Goal: Information Seeking & Learning: Find specific fact

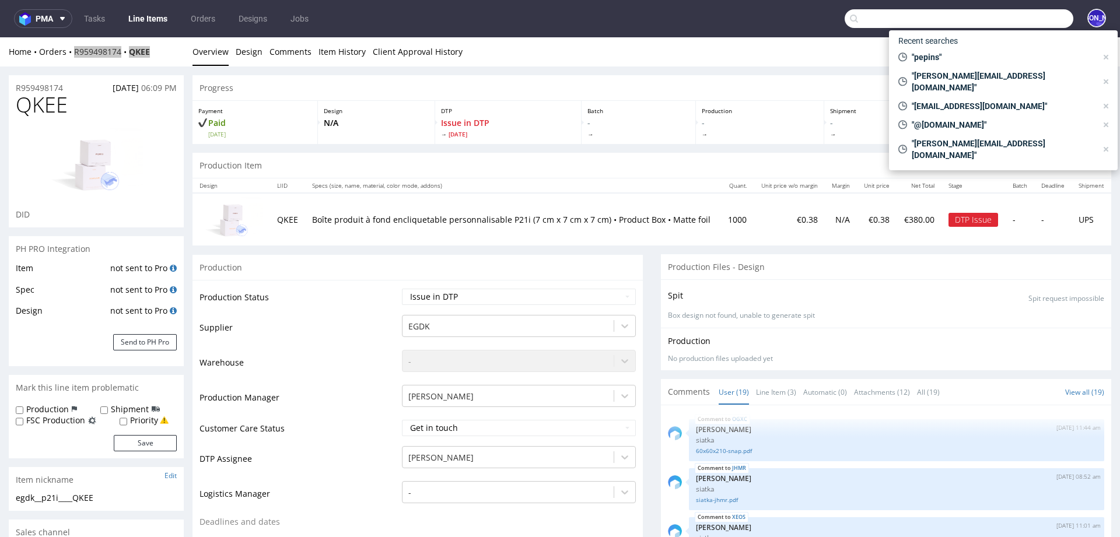
scroll to position [790, 0]
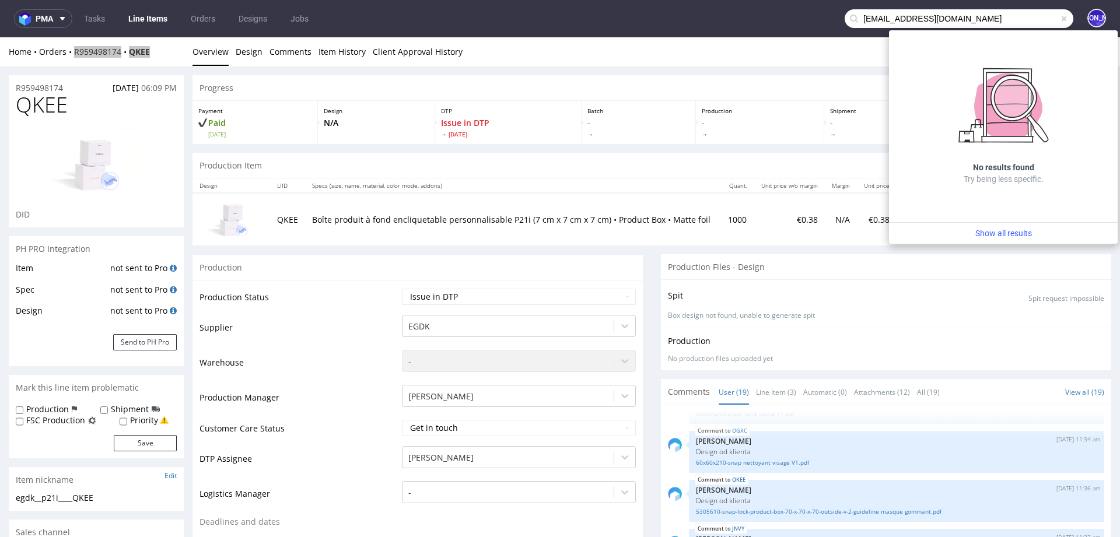
click at [862, 17] on input "maud@secretsdeloly.com" at bounding box center [958, 18] width 229 height 19
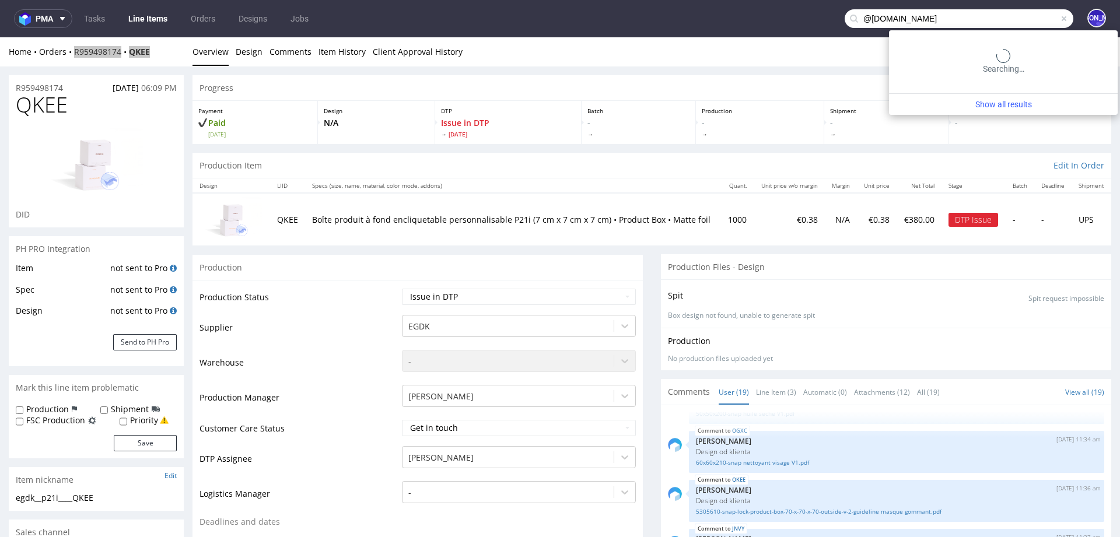
type input "@secretsdeloly.com"
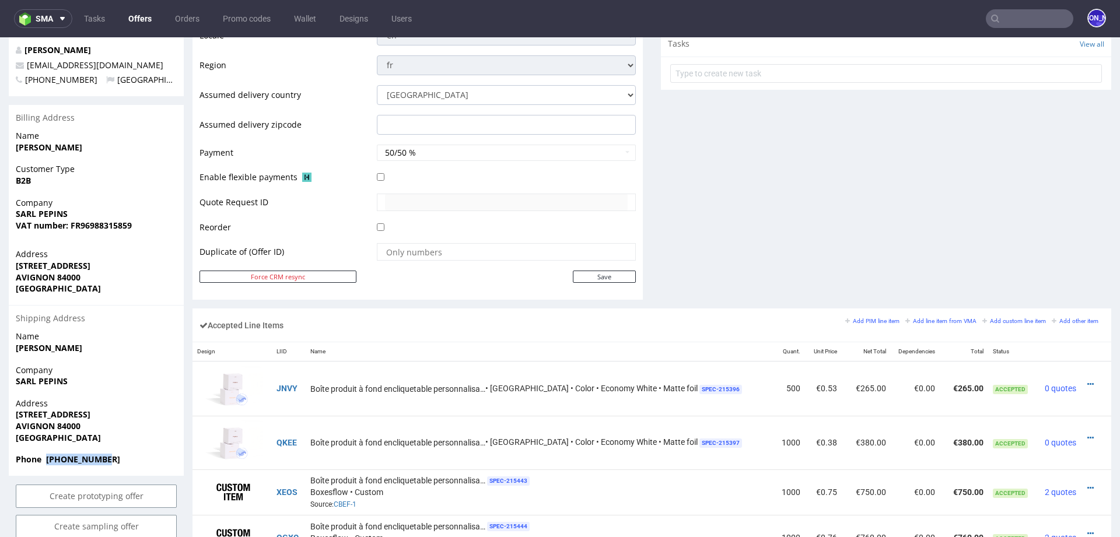
scroll to position [457, 0]
click at [1009, 16] on input "text" at bounding box center [1028, 18] width 87 height 19
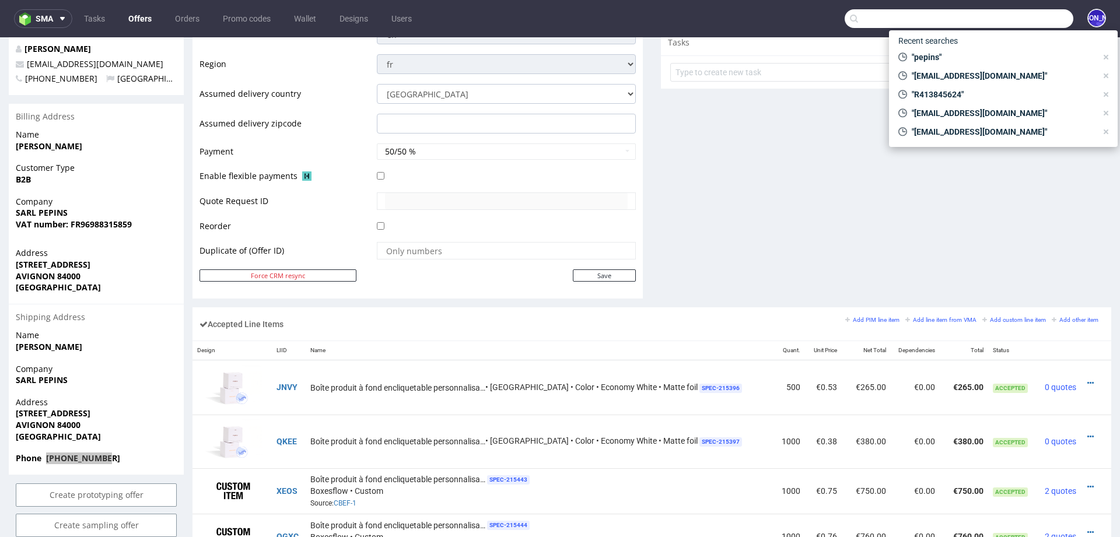
paste input "+33(0) 6 17 10 70 43"
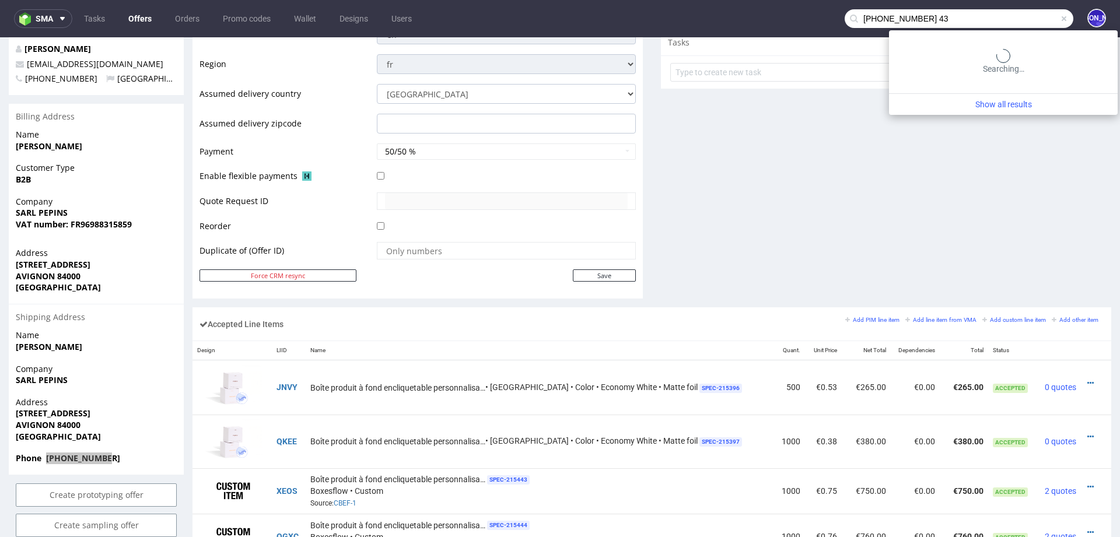
drag, startPoint x: 979, startPoint y: 19, endPoint x: 755, endPoint y: 18, distance: 223.9
click at [755, 18] on nav "sma Tasks Offers Orders Promo codes Wallet Designs Users +33(0) 6 17 10 70 43 JO" at bounding box center [560, 18] width 1120 height 37
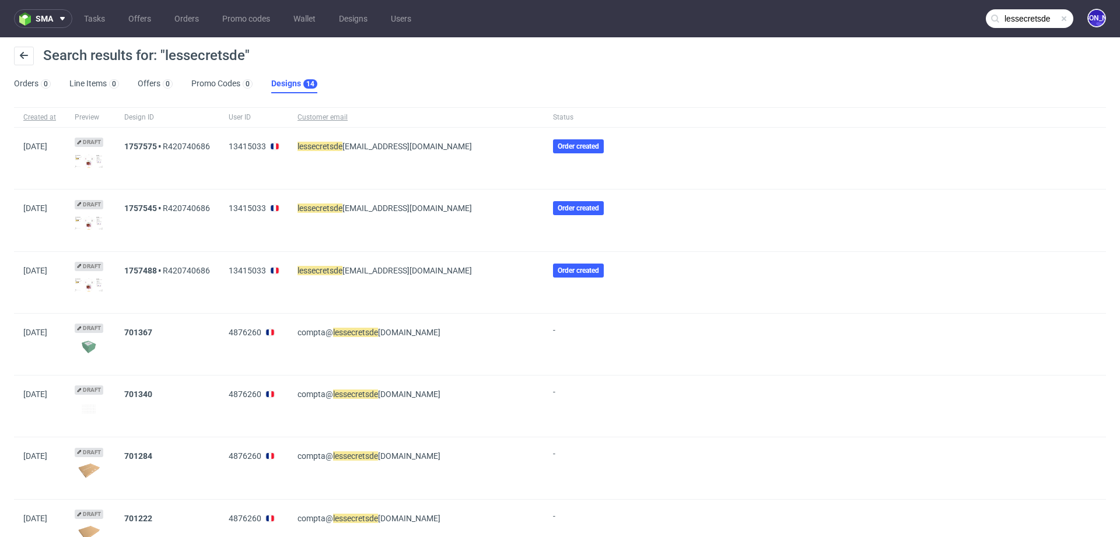
click at [1006, 16] on input "lessecretsde" at bounding box center [1028, 18] width 87 height 19
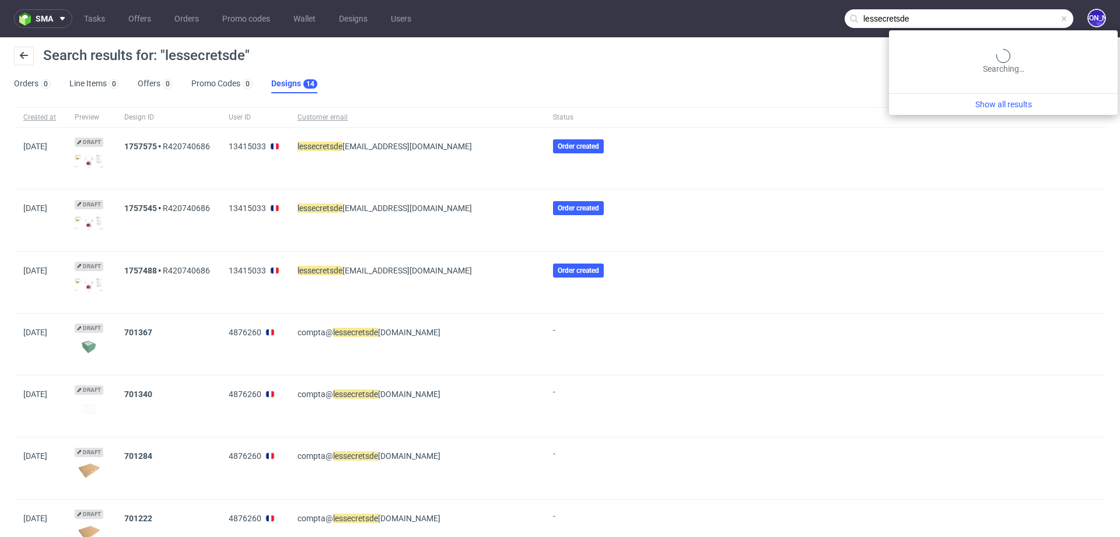
click at [1006, 16] on input "lessecretsde" at bounding box center [958, 18] width 229 height 19
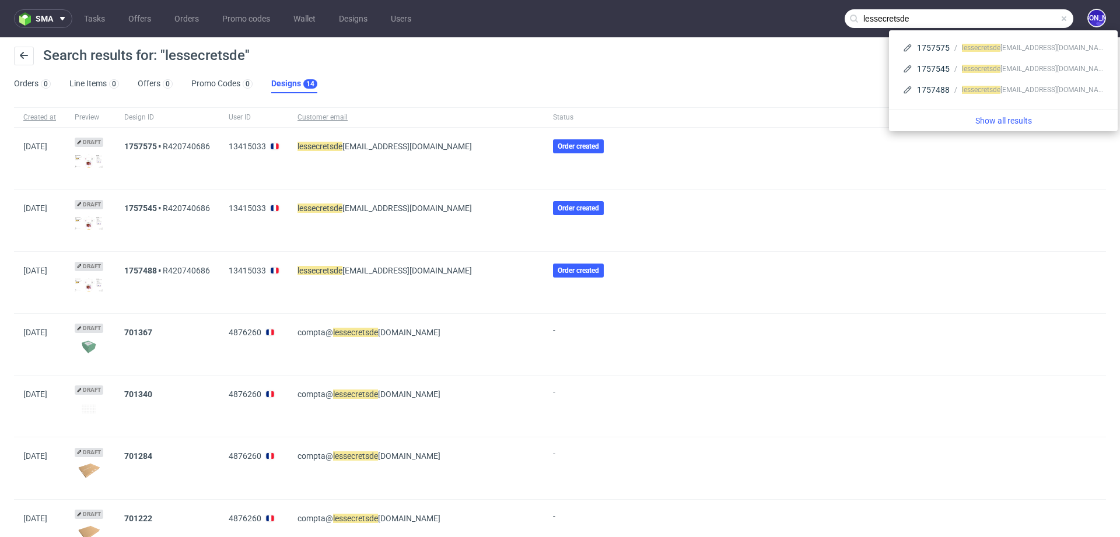
paste input "maud@secretsdeloly.com"
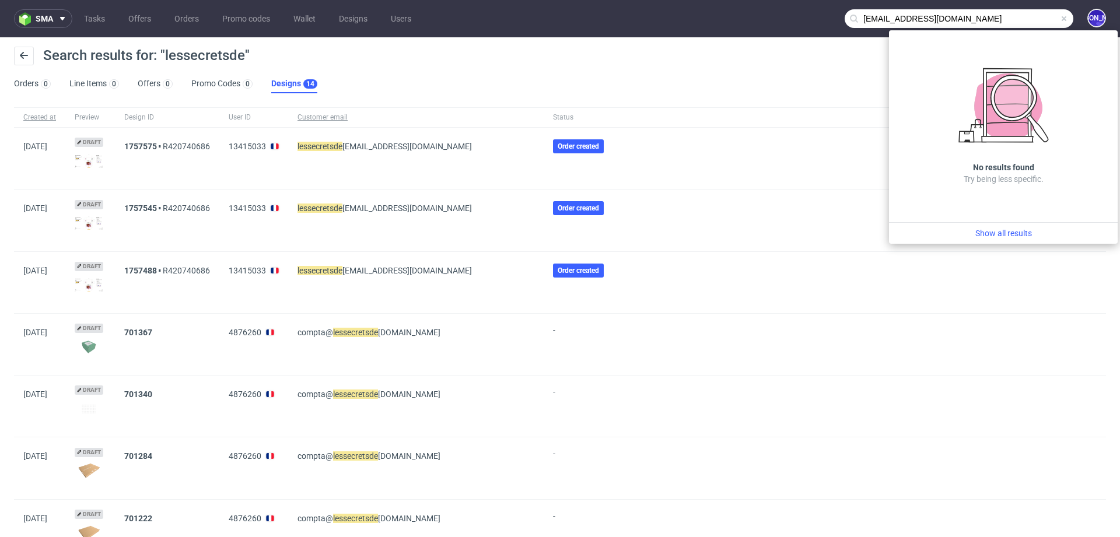
click at [854, 22] on input "maud@secretsdeloly.com" at bounding box center [958, 18] width 229 height 19
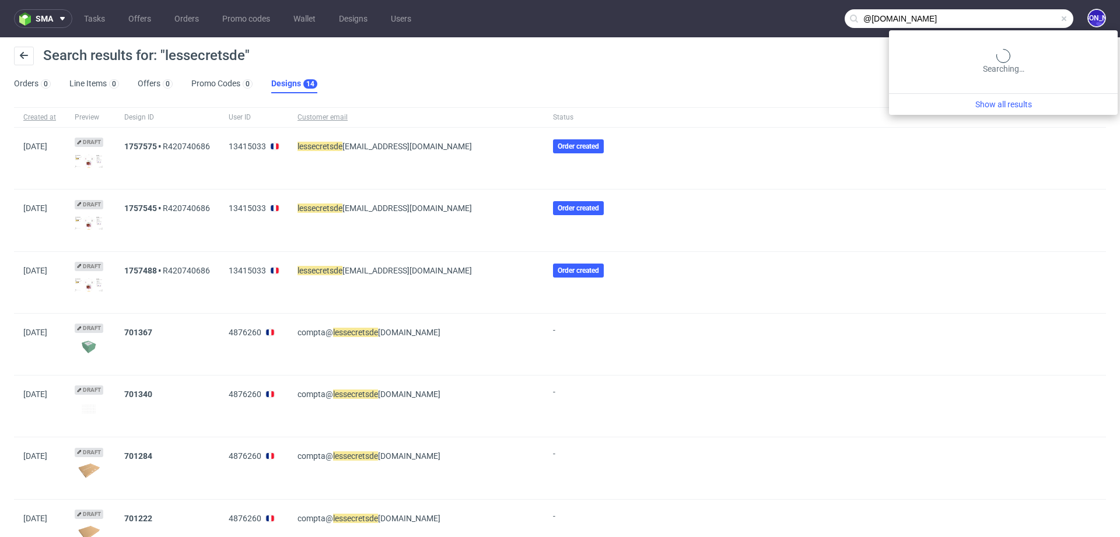
type input "@secretsdeloly.com"
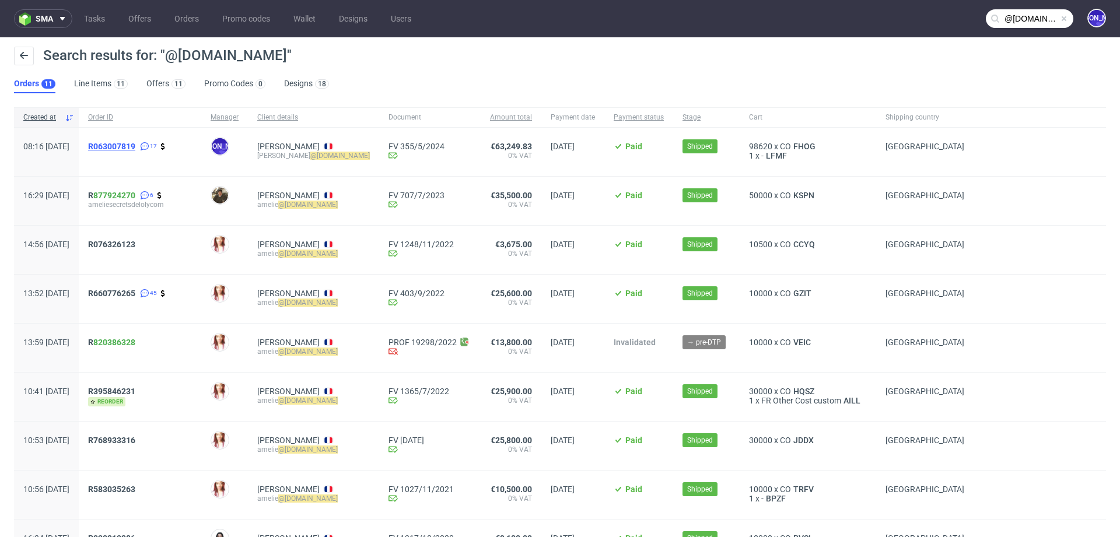
click at [135, 146] on span "R063007819" at bounding box center [111, 146] width 47 height 9
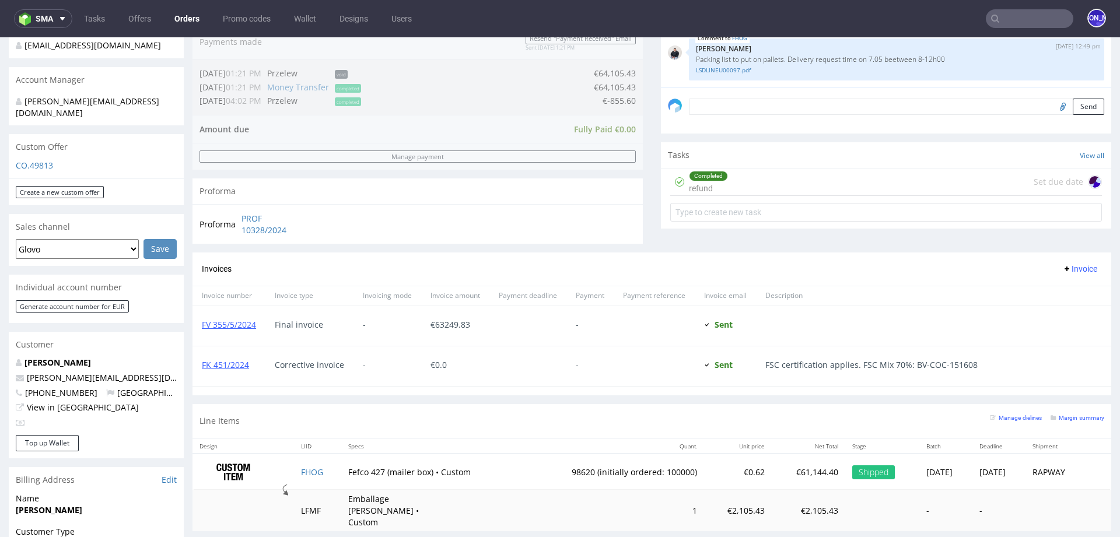
scroll to position [316, 0]
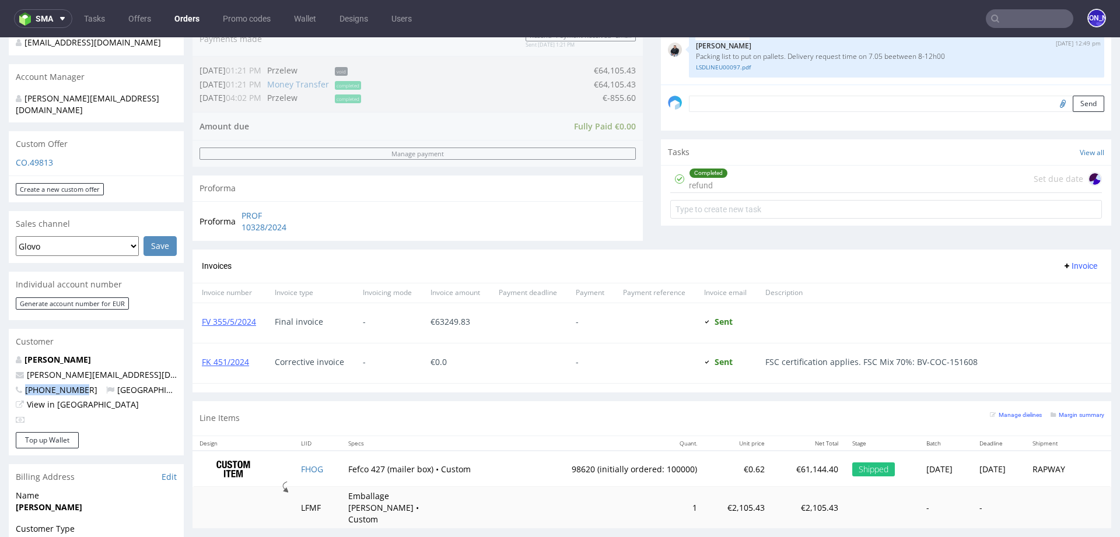
drag, startPoint x: 85, startPoint y: 378, endPoint x: 19, endPoint y: 378, distance: 65.9
click at [19, 384] on span "+32492533493" at bounding box center [57, 389] width 82 height 11
copy span "+32492533493"
click at [1030, 19] on input "text" at bounding box center [1028, 18] width 87 height 19
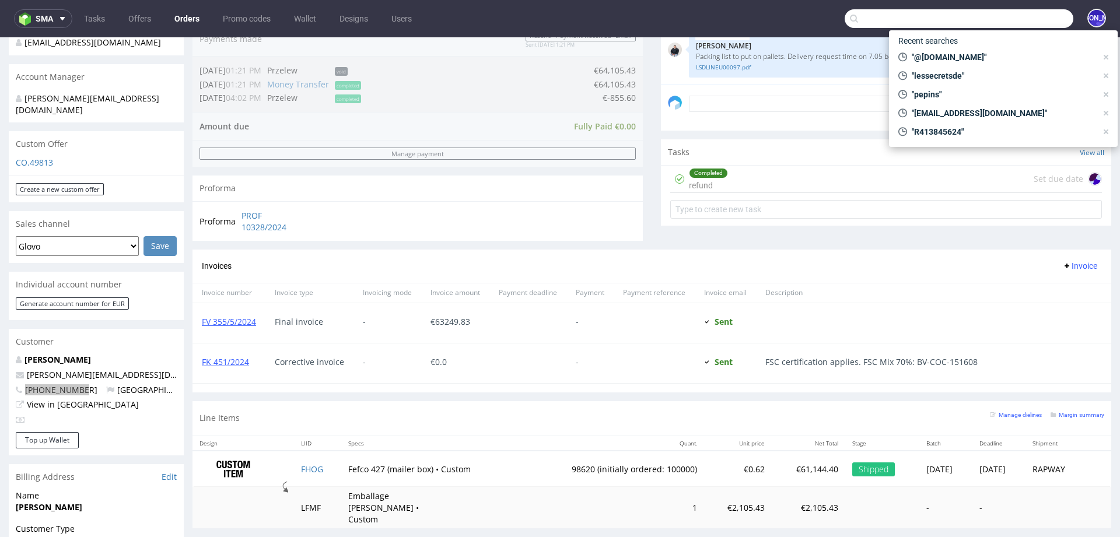
paste input "+32492533493"
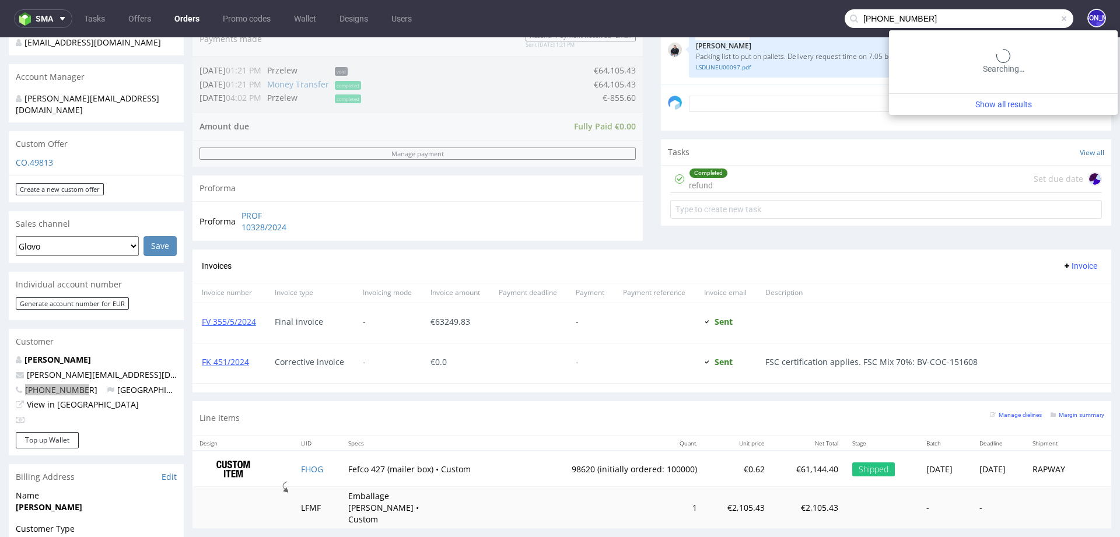
type input "32492533493"
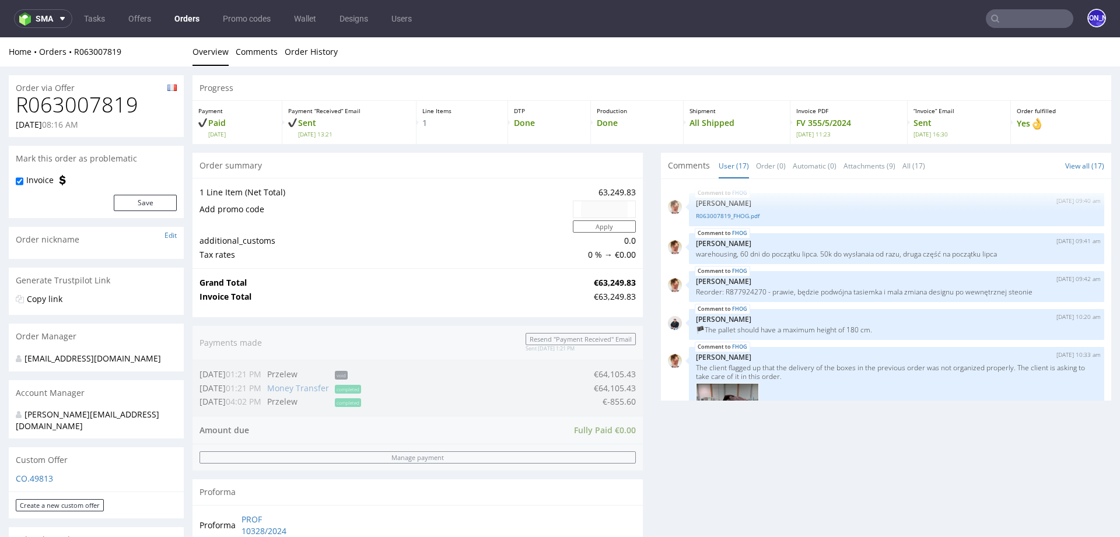
scroll to position [646, 0]
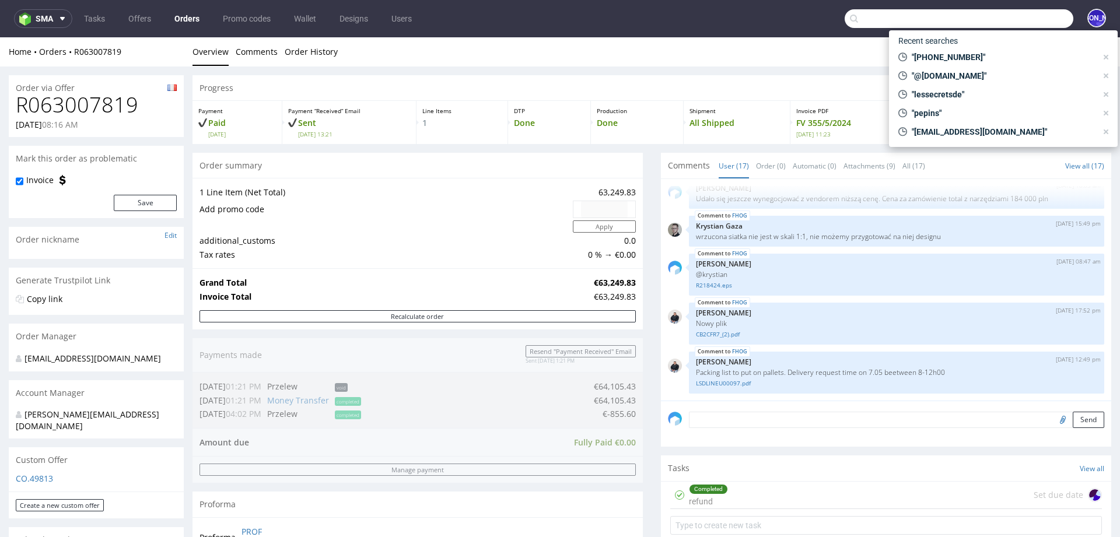
click at [1011, 23] on input "text" at bounding box center [958, 18] width 229 height 19
paste input "karinedepoortere@sweet-pants.com"
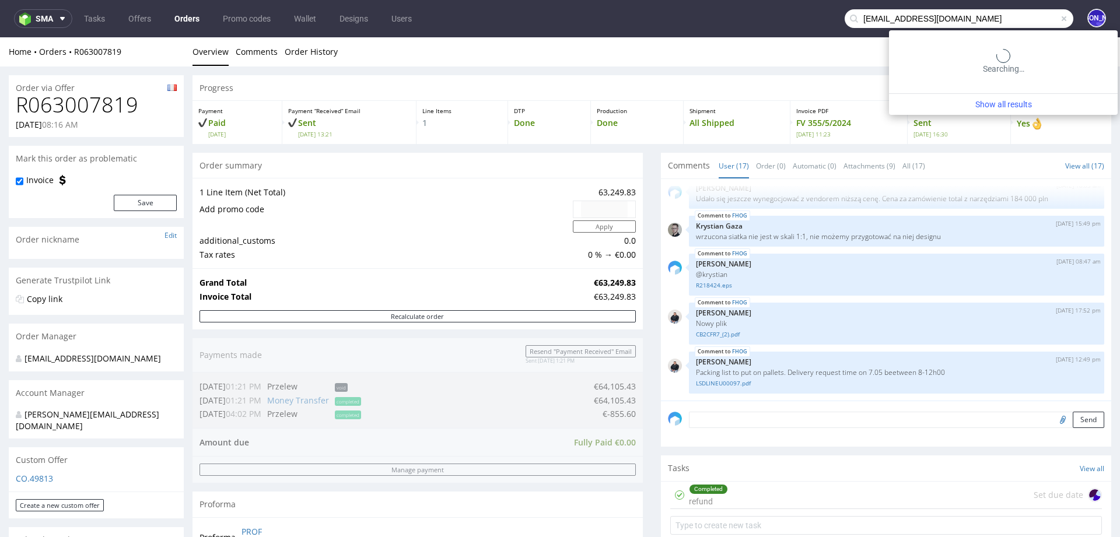
click at [887, 19] on input "karinedepoortere@sweet-pants.com" at bounding box center [958, 18] width 229 height 19
type input "@sweet-pants.com"
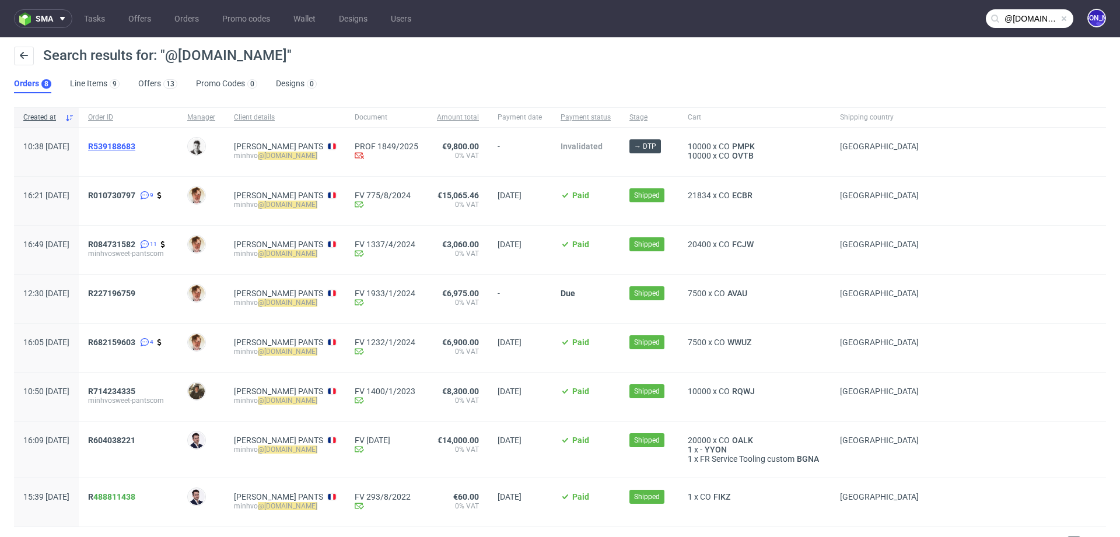
click at [129, 146] on span "R539188683" at bounding box center [111, 146] width 47 height 9
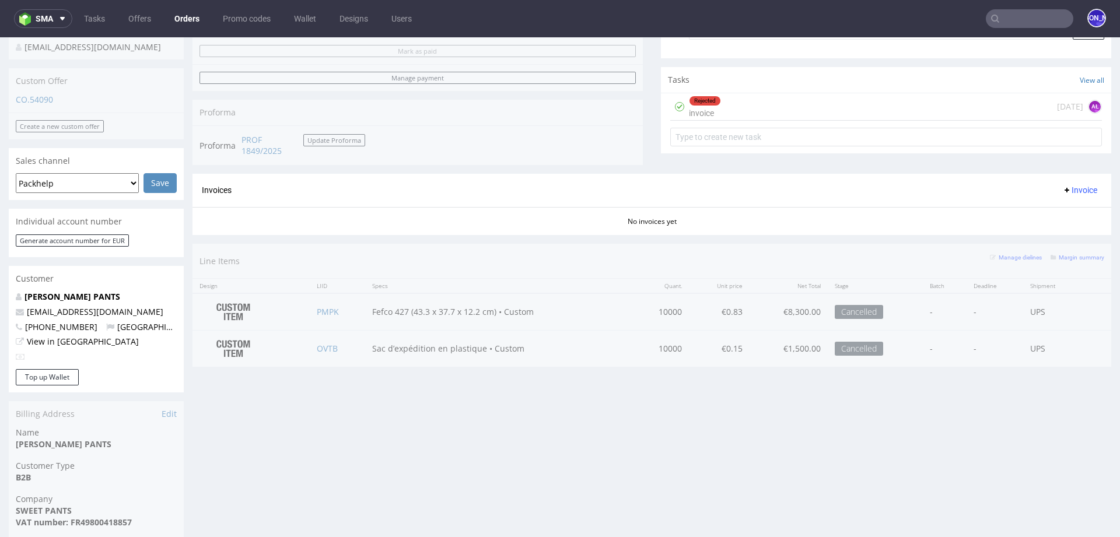
scroll to position [427, 0]
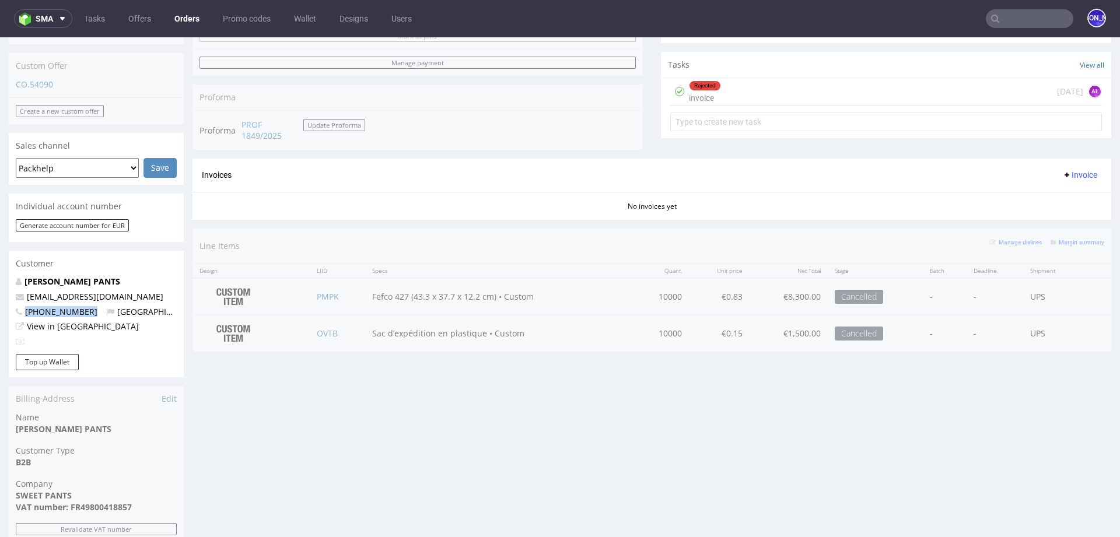
drag, startPoint x: 86, startPoint y: 311, endPoint x: 25, endPoint y: 310, distance: 60.7
click at [25, 310] on p "+33766420940 France" at bounding box center [96, 312] width 161 height 12
copy span "+33766420940"
click at [1006, 19] on input "text" at bounding box center [1028, 18] width 87 height 19
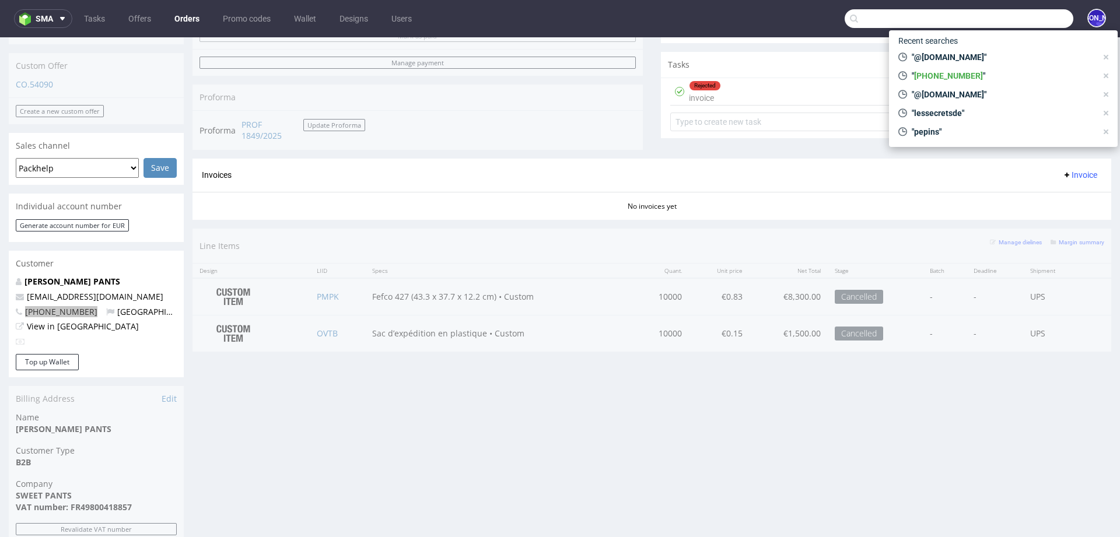
paste input "synchro@synchroproduction.com"
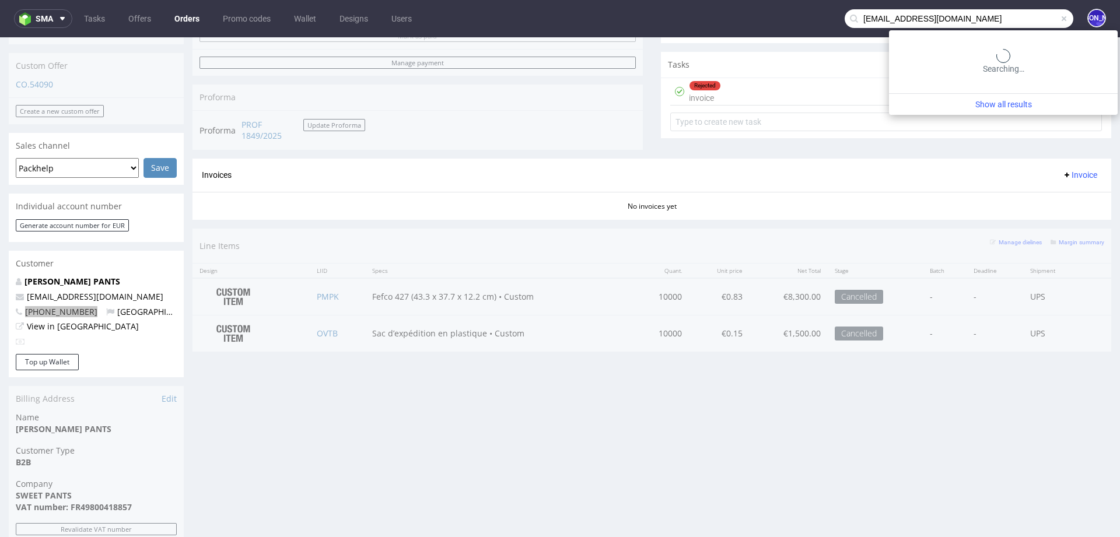
type input "synchro@synchroproduction.com"
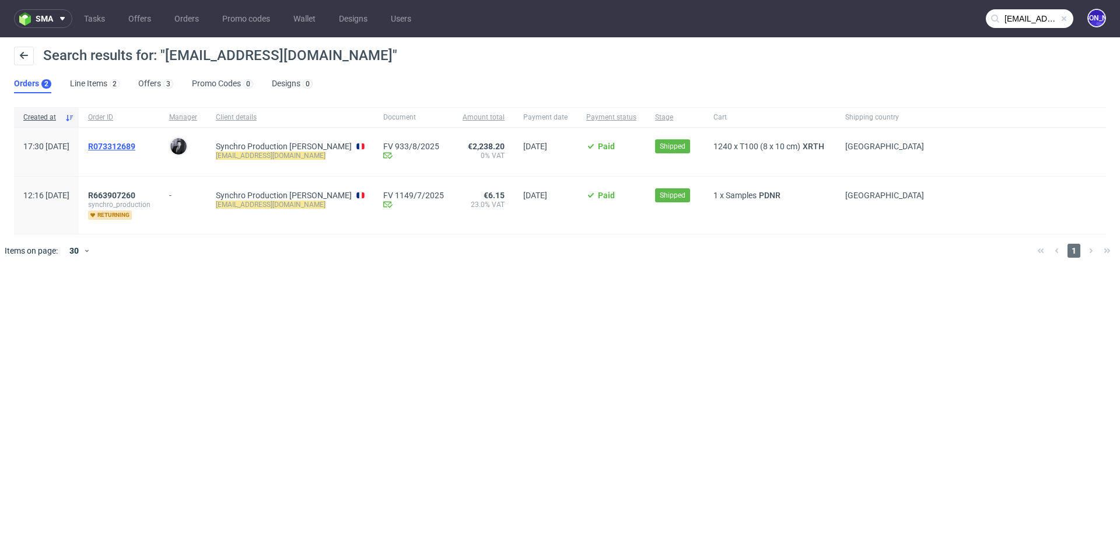
click at [135, 145] on span "R073312689" at bounding box center [111, 146] width 47 height 9
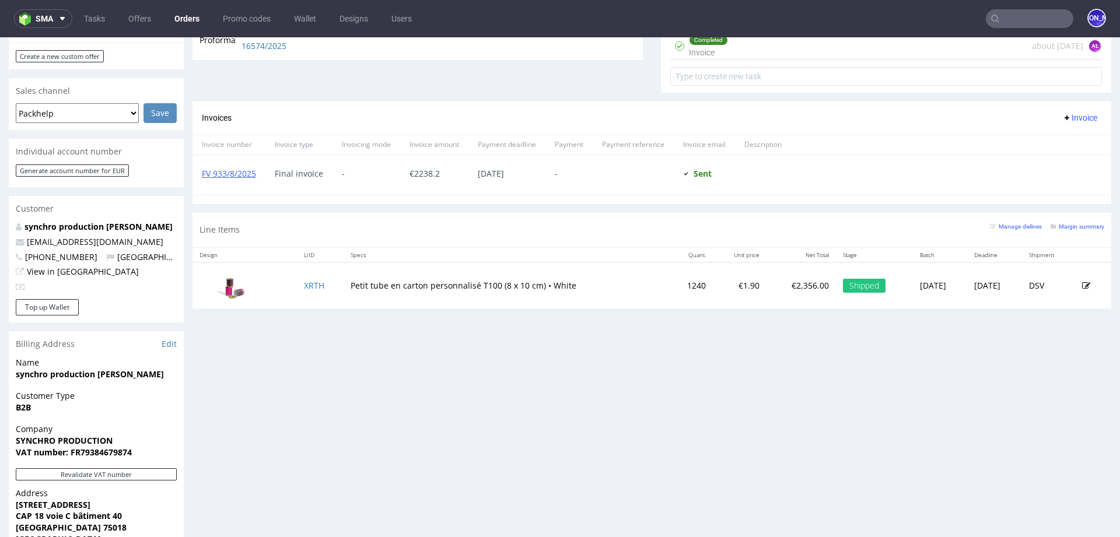
scroll to position [452, 0]
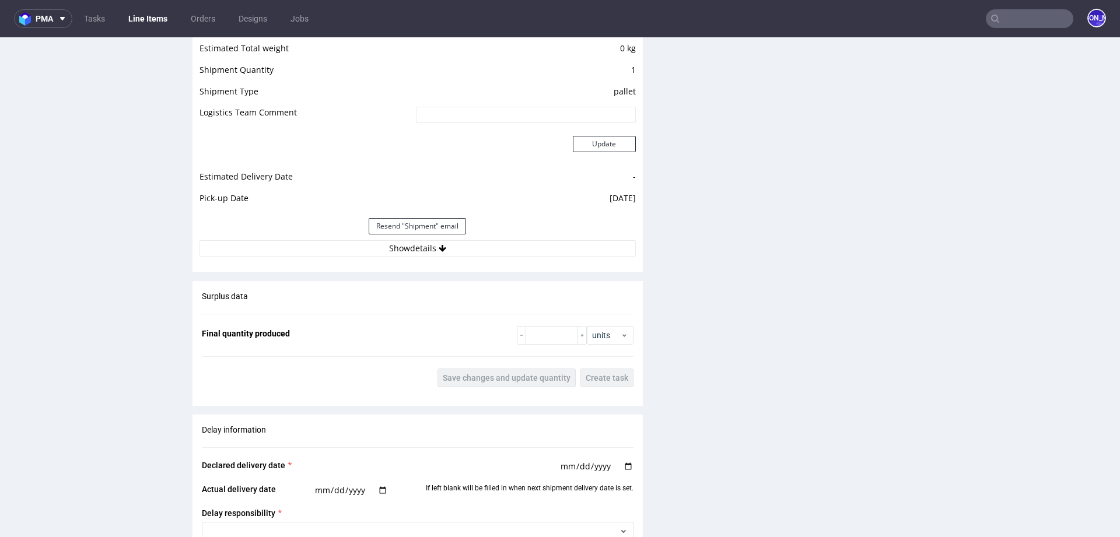
scroll to position [1553, 0]
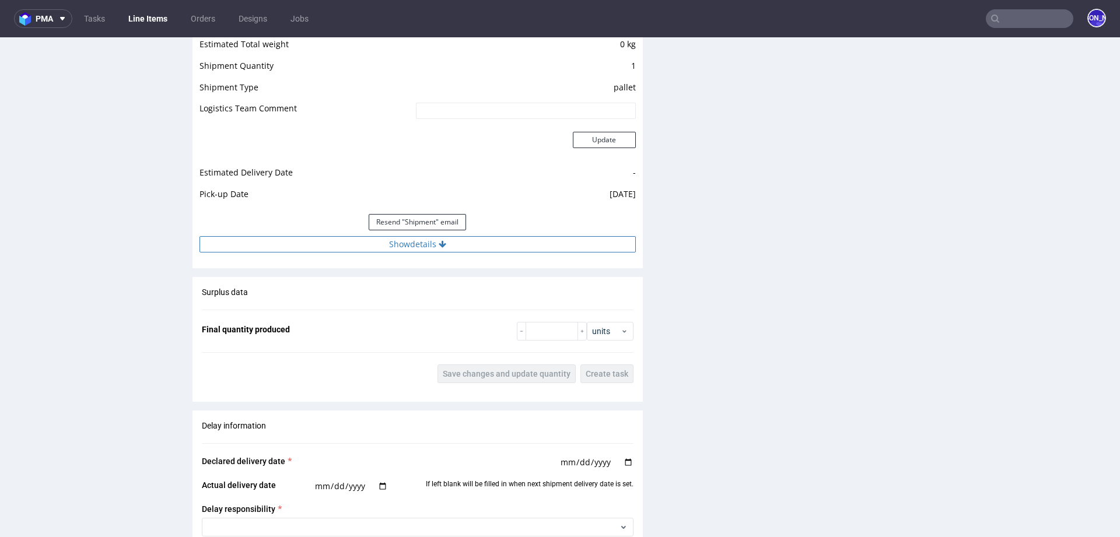
click at [438, 243] on icon at bounding box center [442, 244] width 8 height 8
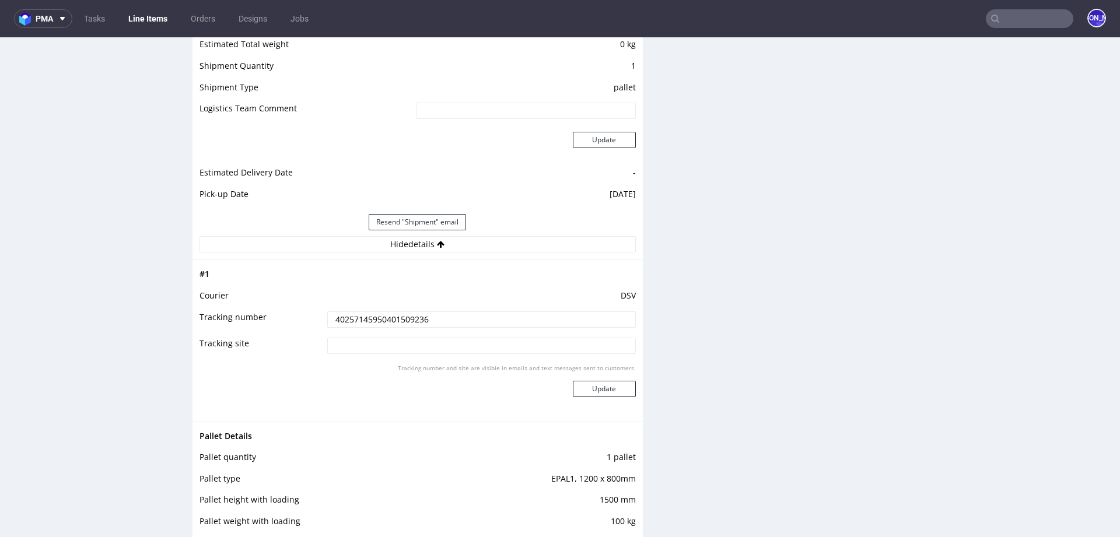
click at [362, 314] on input "40257145950401509236" at bounding box center [481, 319] width 308 height 16
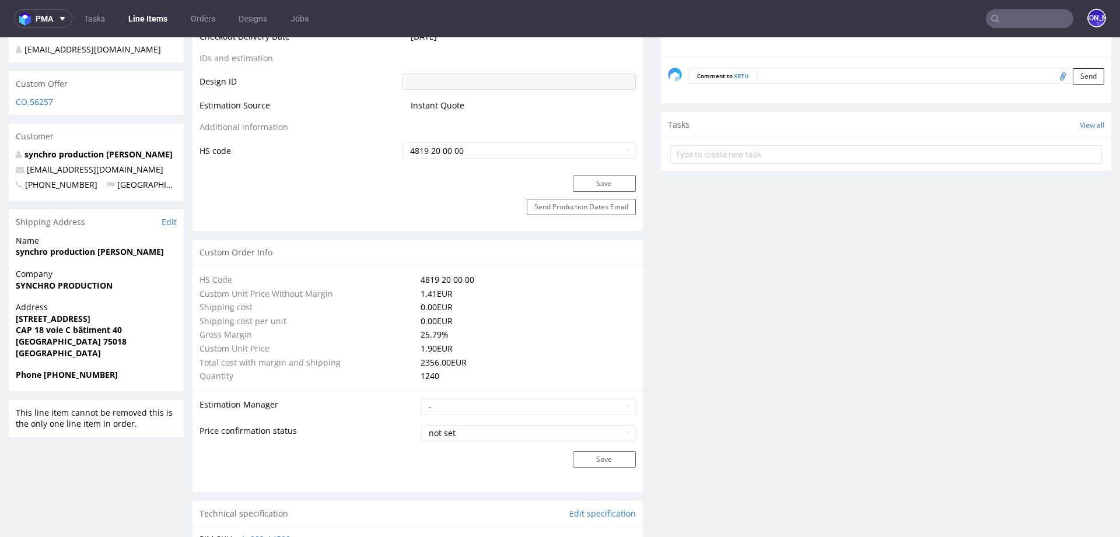
scroll to position [0, 0]
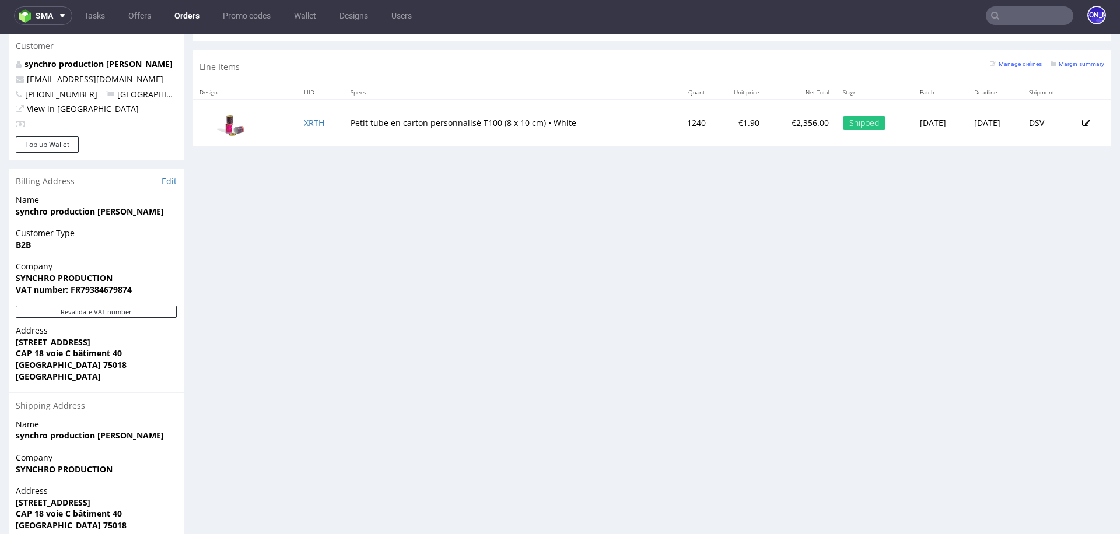
scroll to position [605, 0]
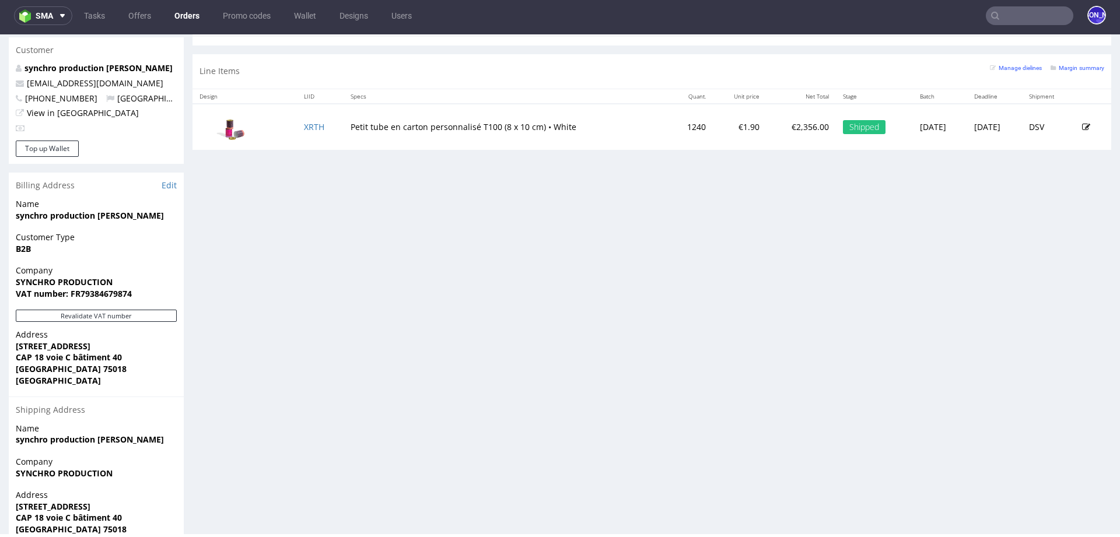
click at [1031, 16] on input "text" at bounding box center [1028, 15] width 87 height 19
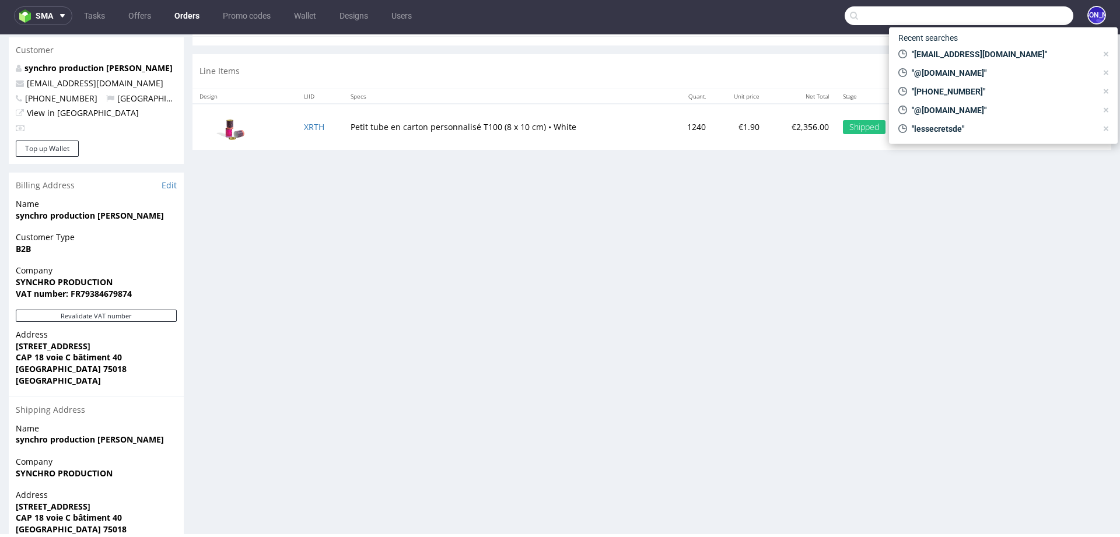
paste input "+33 6 14 21 21 50"
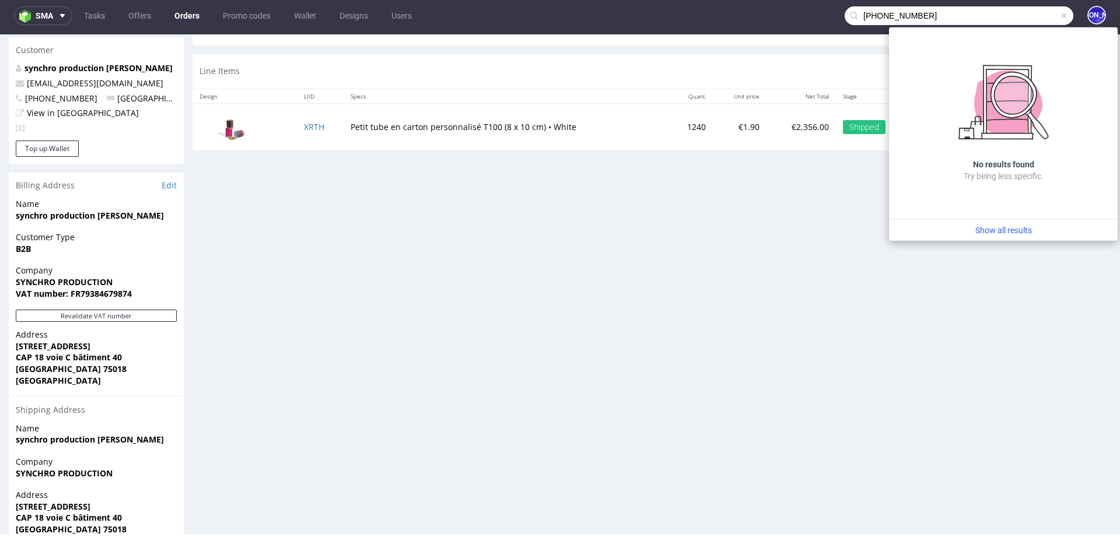
drag, startPoint x: 924, startPoint y: 20, endPoint x: 681, endPoint y: 16, distance: 242.6
click at [681, 16] on nav "sma Tasks Offers Orders Promo codes Wallet Designs Users +33 6 14 21 21 50 JO" at bounding box center [560, 15] width 1120 height 37
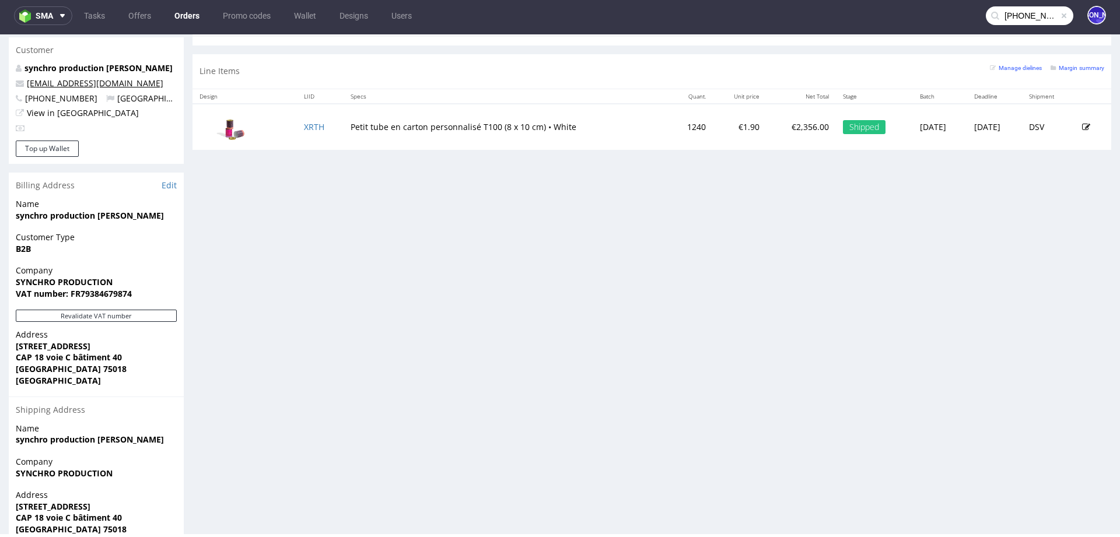
drag, startPoint x: 160, startPoint y: 69, endPoint x: 58, endPoint y: 71, distance: 102.6
click at [58, 78] on p "synchro@synchroproduction.com" at bounding box center [96, 84] width 161 height 12
copy link "@synchroproduction.com"
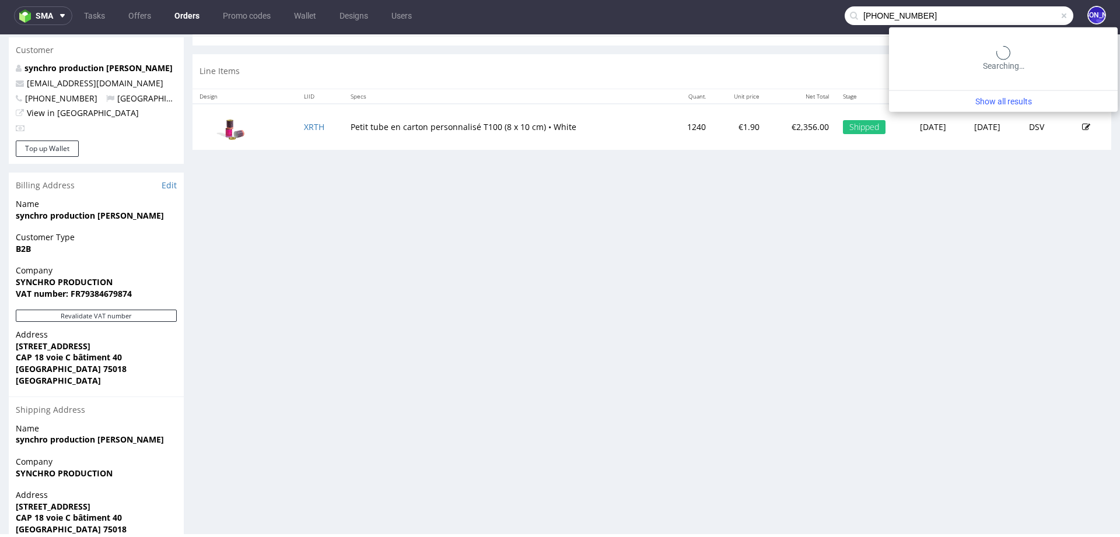
click at [1010, 17] on input "+33 6 14 21 21 50" at bounding box center [958, 15] width 229 height 19
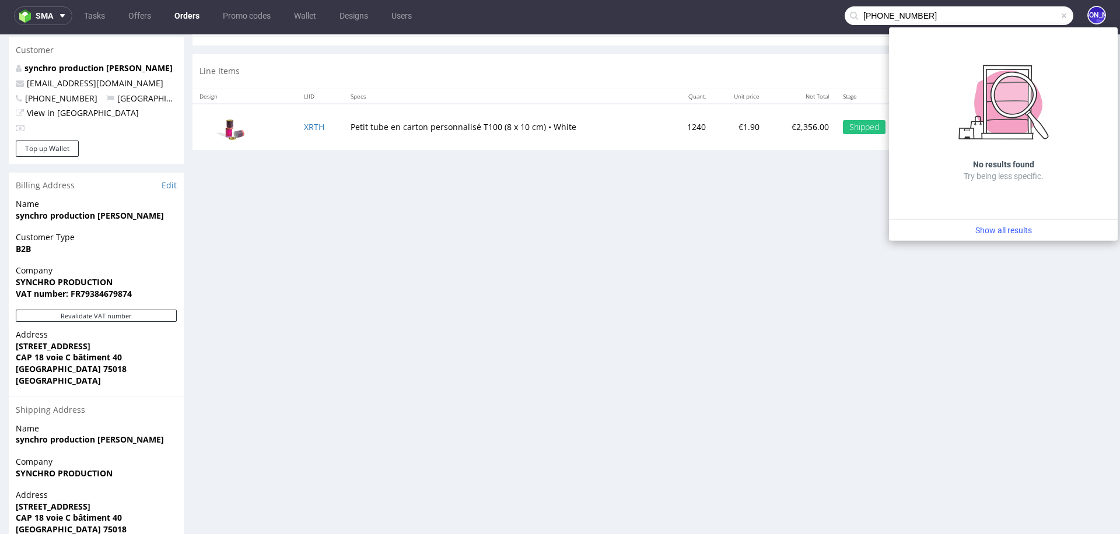
paste input "@synchroproduction.com"
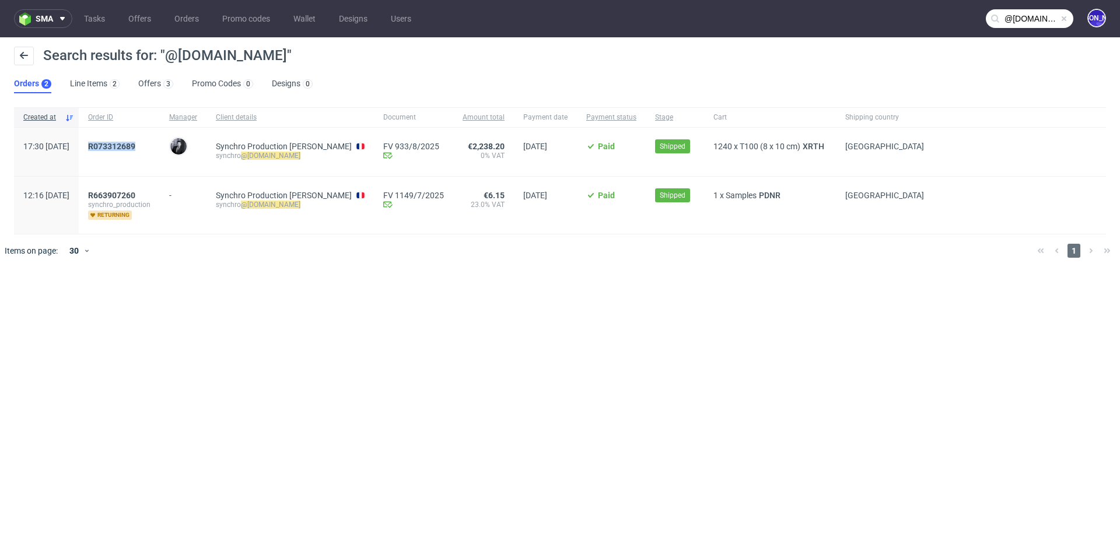
drag, startPoint x: 176, startPoint y: 147, endPoint x: 115, endPoint y: 144, distance: 60.7
click at [115, 144] on div "R073312689" at bounding box center [119, 152] width 81 height 48
copy span "R073312689"
click at [1016, 13] on input "@synchroproduction.com" at bounding box center [1028, 18] width 87 height 19
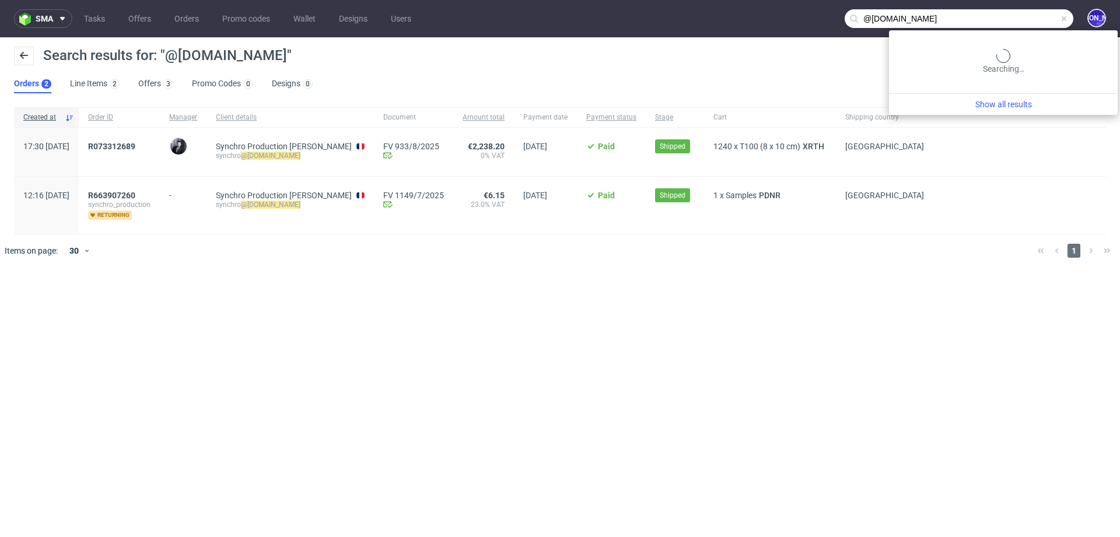
click at [1016, 13] on input "@synchroproduction.com" at bounding box center [958, 18] width 229 height 19
paste input "Maria.Martone@giftpoint.co.uk"
type input "Maria.Martone@giftpoint.co.uk"
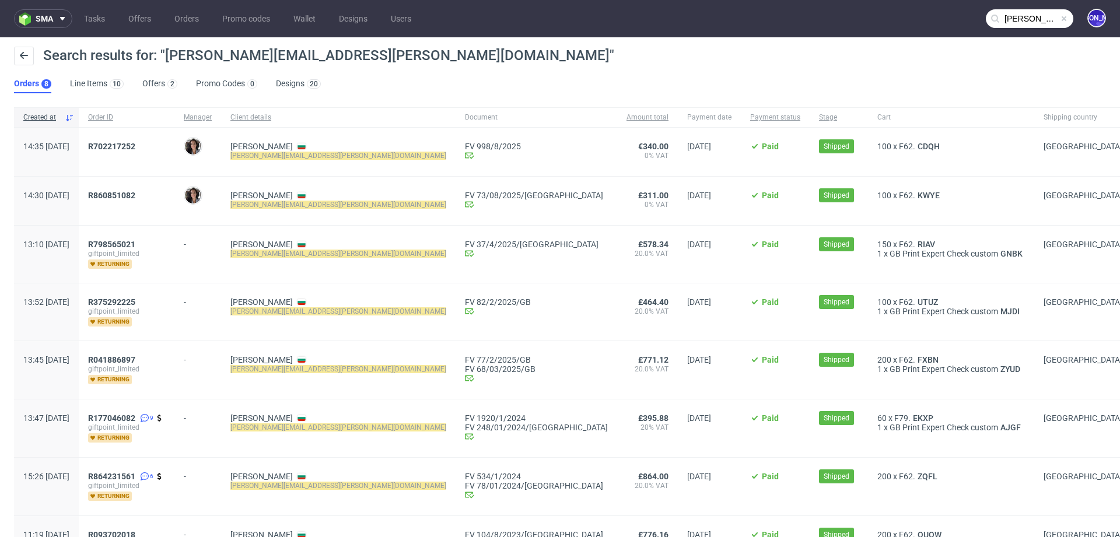
scroll to position [64, 0]
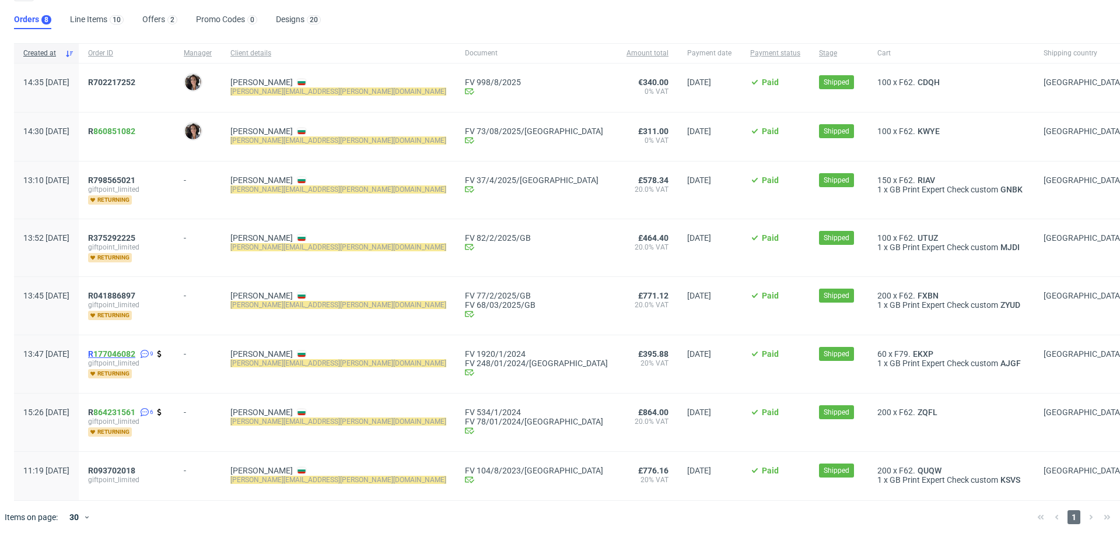
click at [125, 350] on span "R 177046082" at bounding box center [111, 353] width 47 height 9
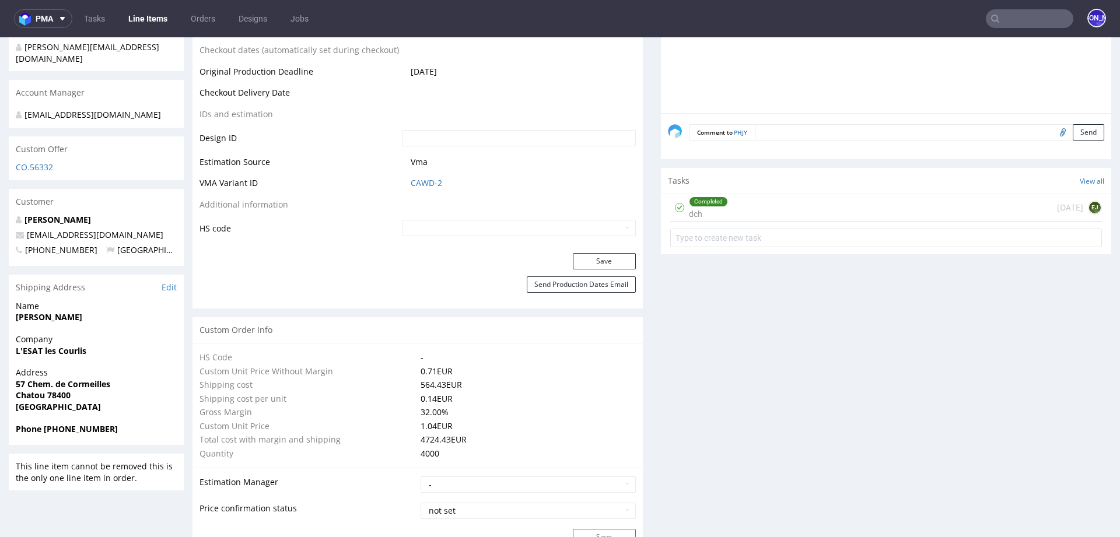
scroll to position [549, 0]
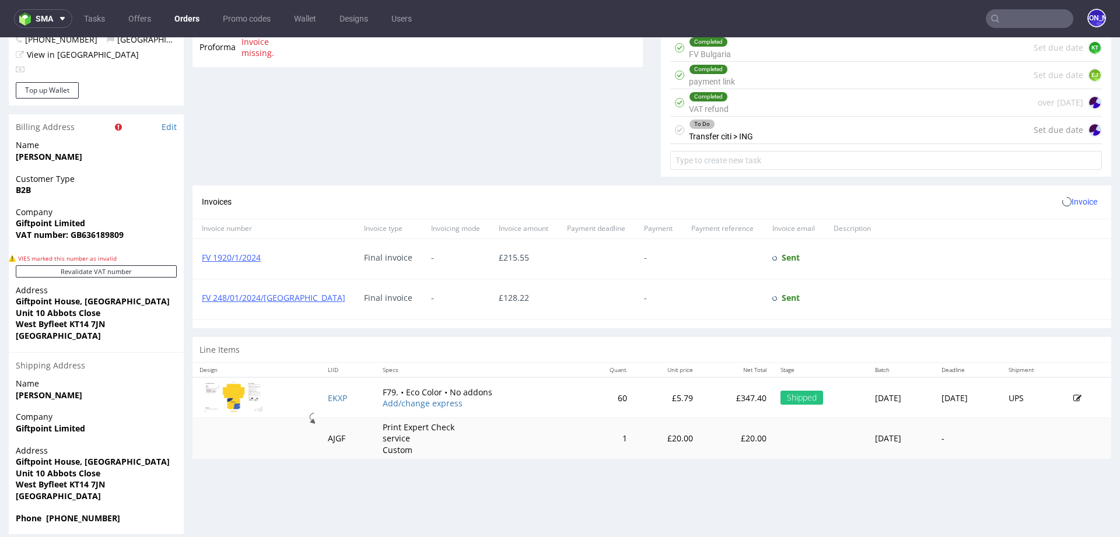
scroll to position [518, 0]
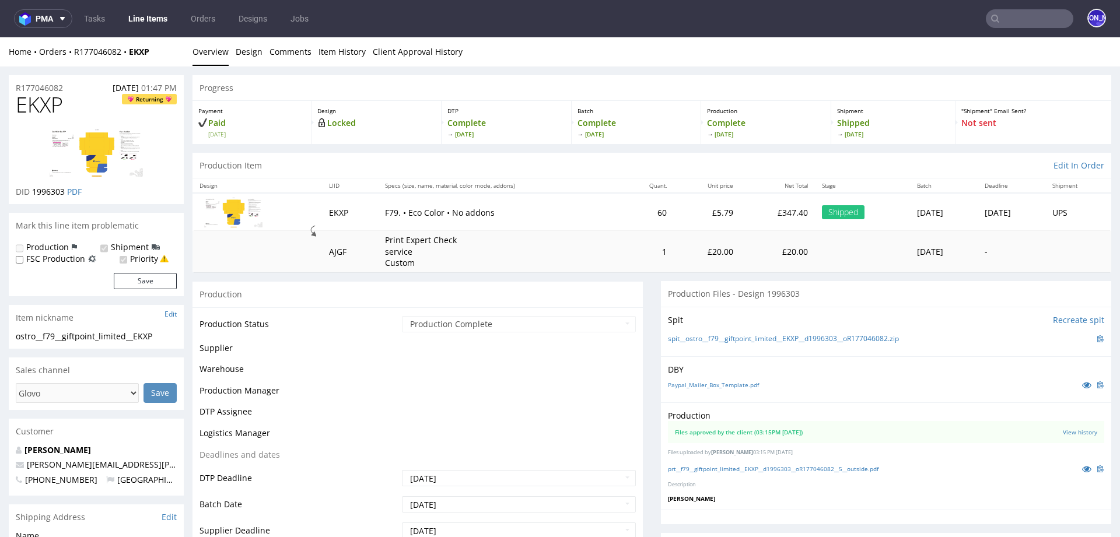
scroll to position [132, 0]
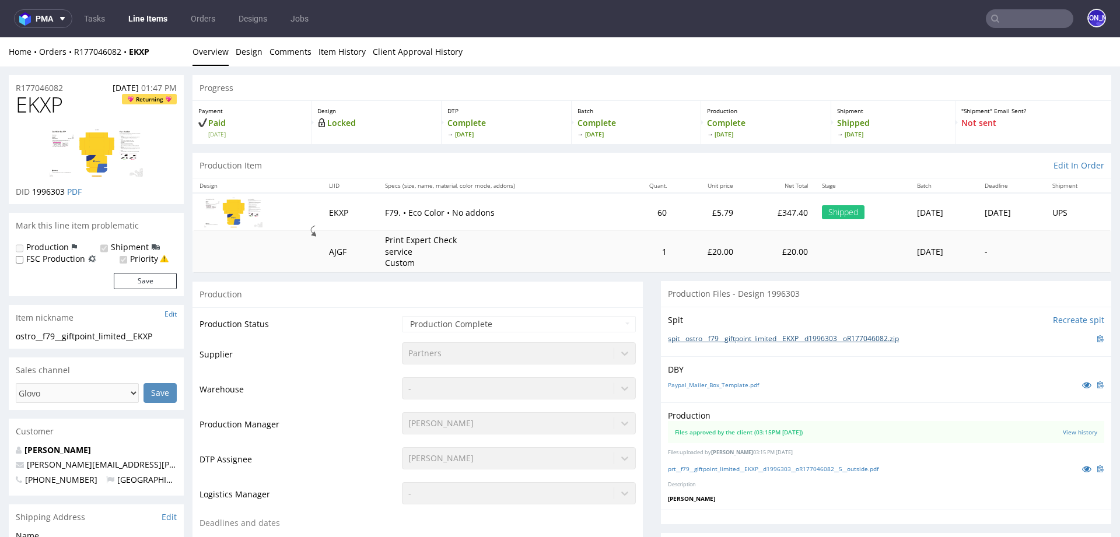
click at [767, 337] on link "spit__ostro__f79__giftpoint_limited__EKXP__d1996303__oR177046082.zip" at bounding box center [783, 339] width 231 height 10
click at [244, 217] on img at bounding box center [233, 212] width 58 height 30
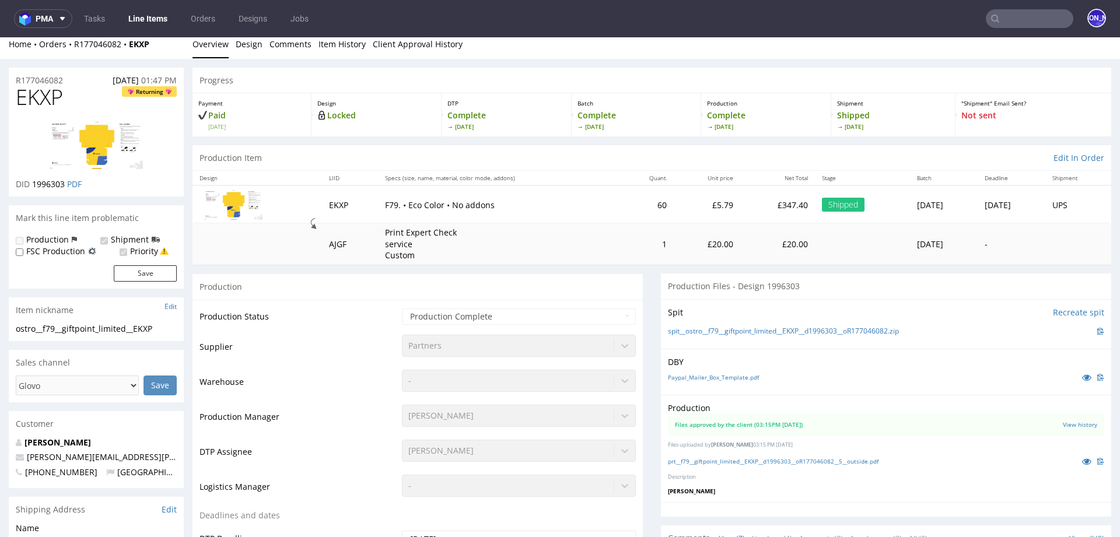
scroll to position [0, 0]
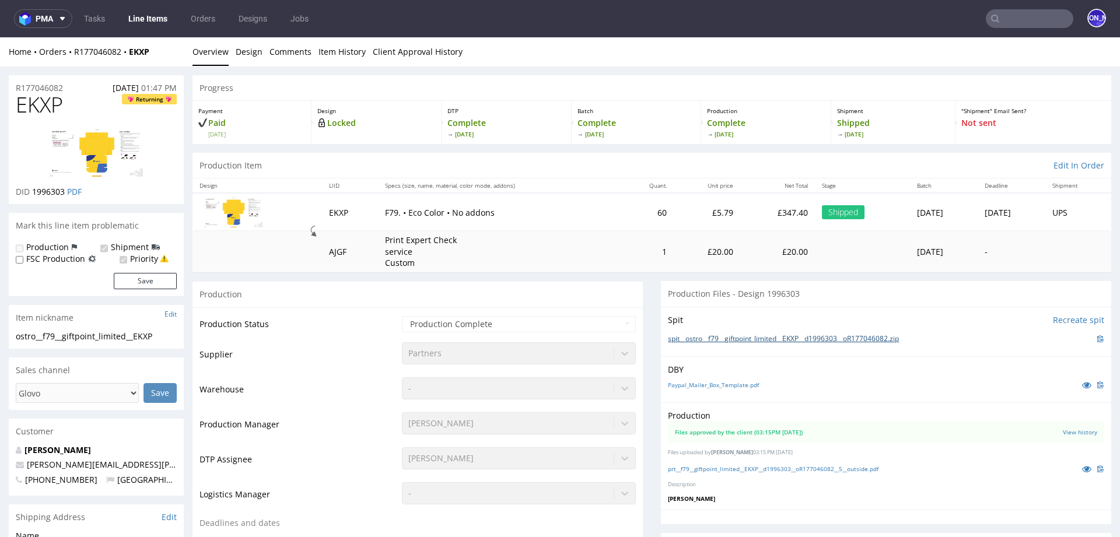
click at [847, 339] on link "spit__ostro__f79__giftpoint_limited__EKXP__d1996303__oR177046082.zip" at bounding box center [783, 339] width 231 height 10
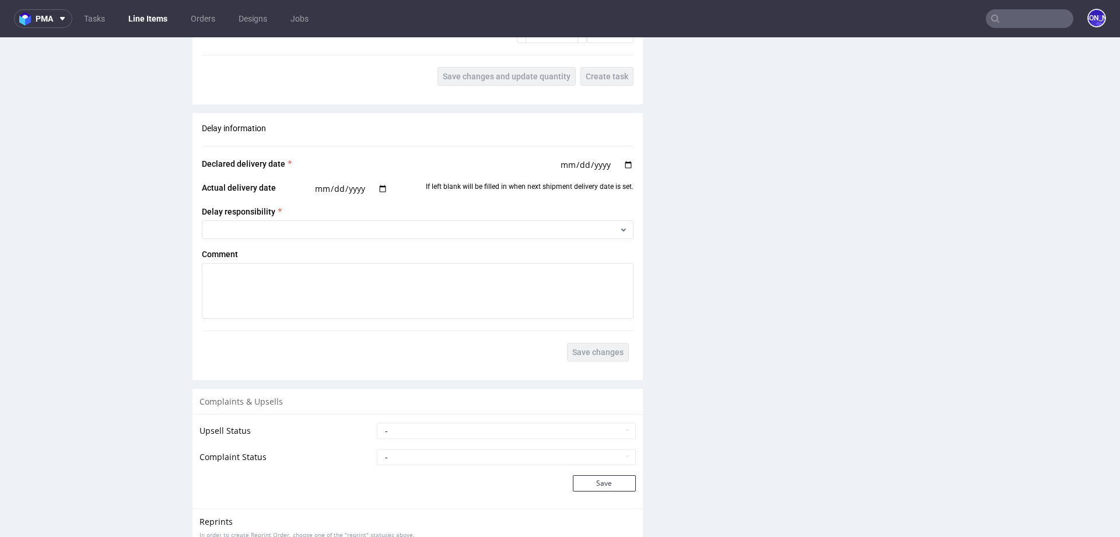
scroll to position [1608, 0]
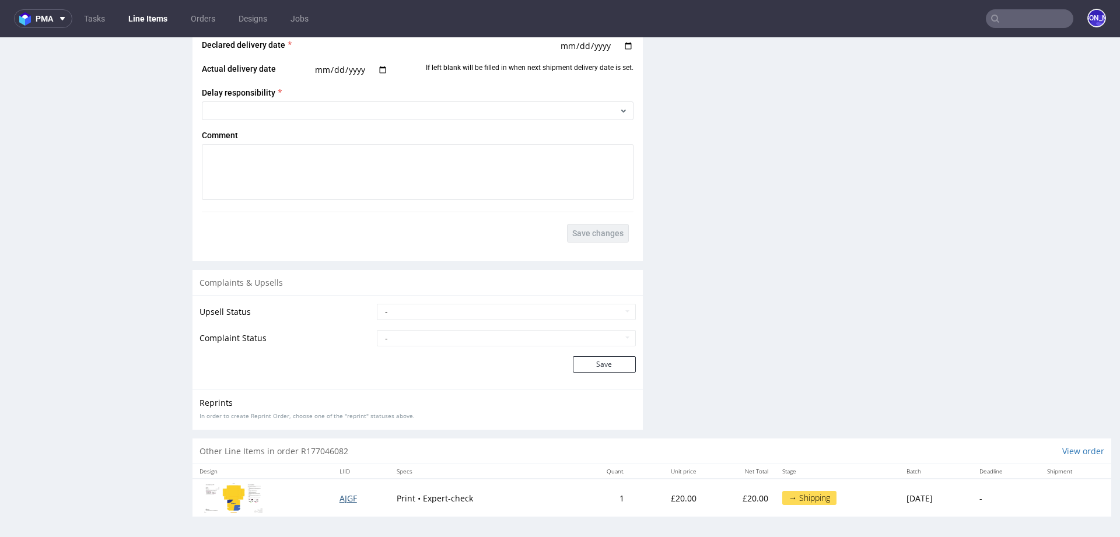
click at [339, 494] on span "AJGF" at bounding box center [347, 498] width 17 height 11
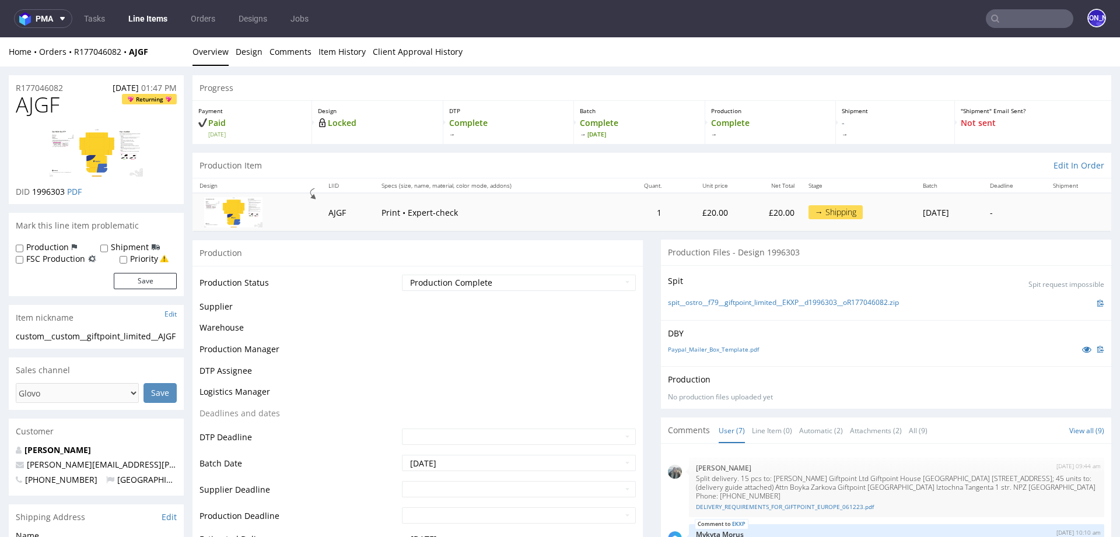
scroll to position [132, 0]
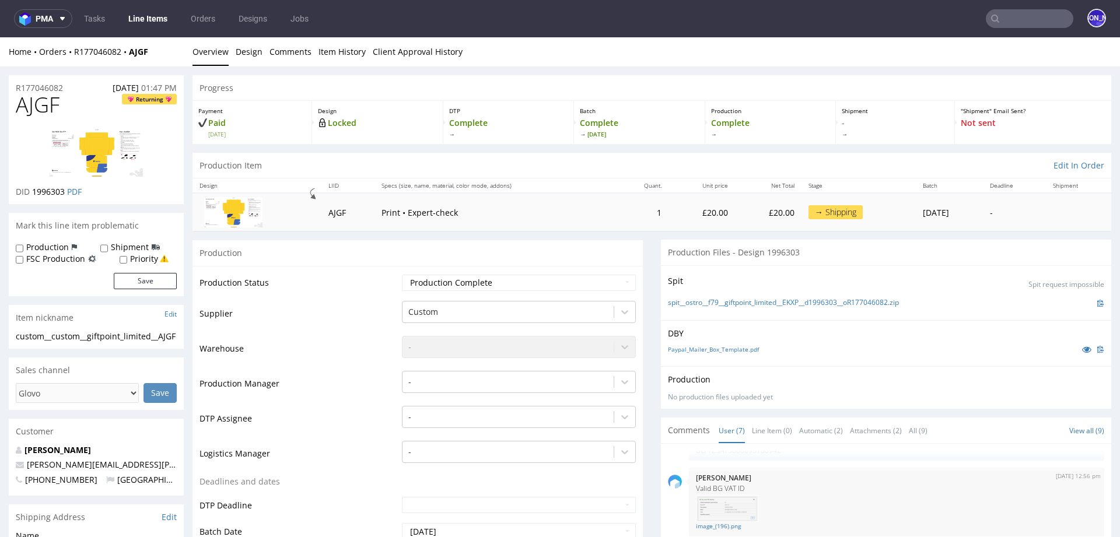
click at [1097, 300] on img at bounding box center [1100, 303] width 7 height 7
click at [399, 54] on link "Client Approval History" at bounding box center [418, 51] width 90 height 29
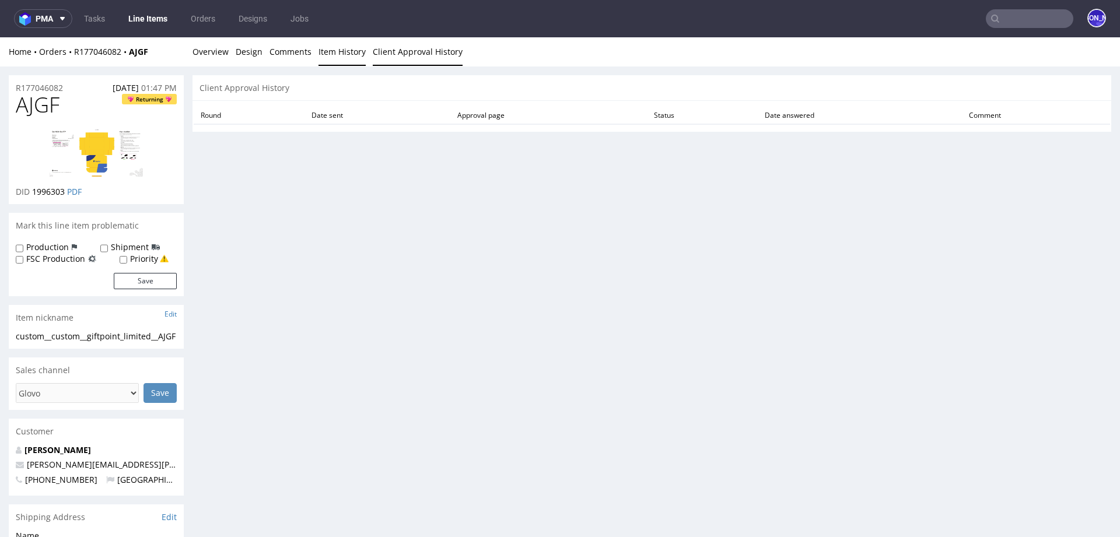
click at [337, 53] on link "Item History" at bounding box center [341, 51] width 47 height 29
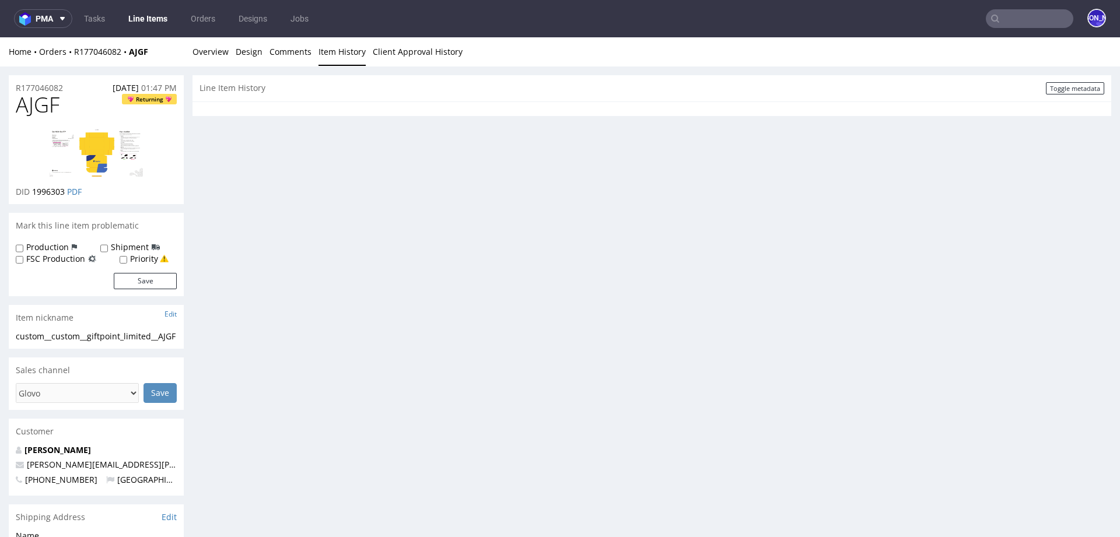
click at [91, 146] on img at bounding box center [96, 152] width 93 height 48
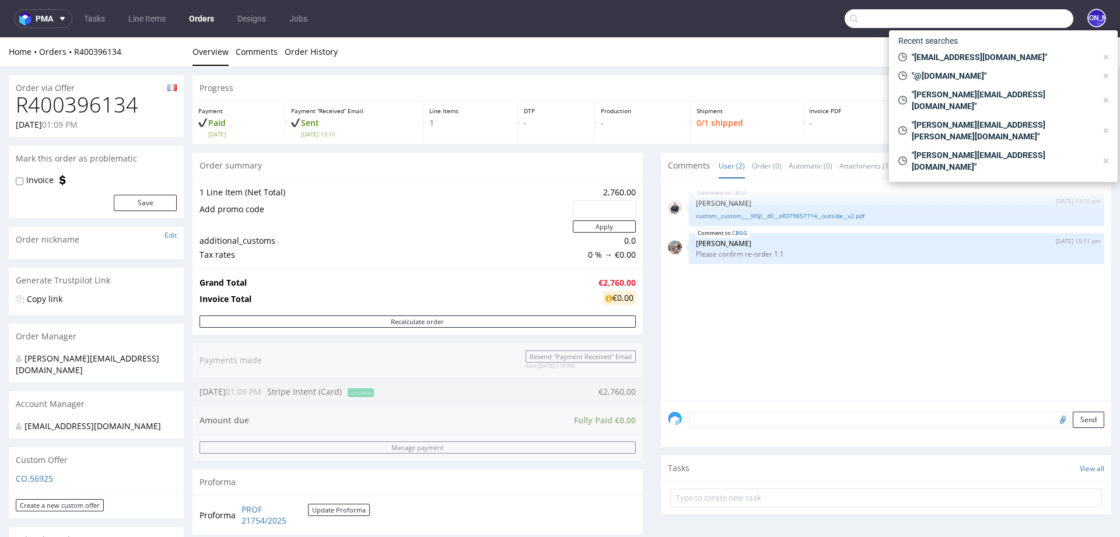
scroll to position [440, 0]
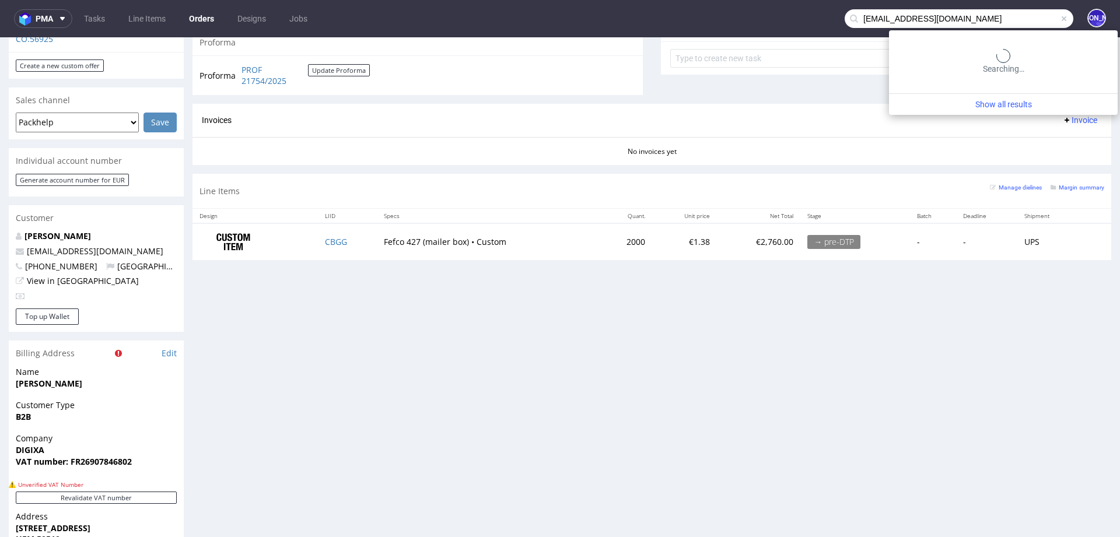
type input "[EMAIL_ADDRESS][DOMAIN_NAME]"
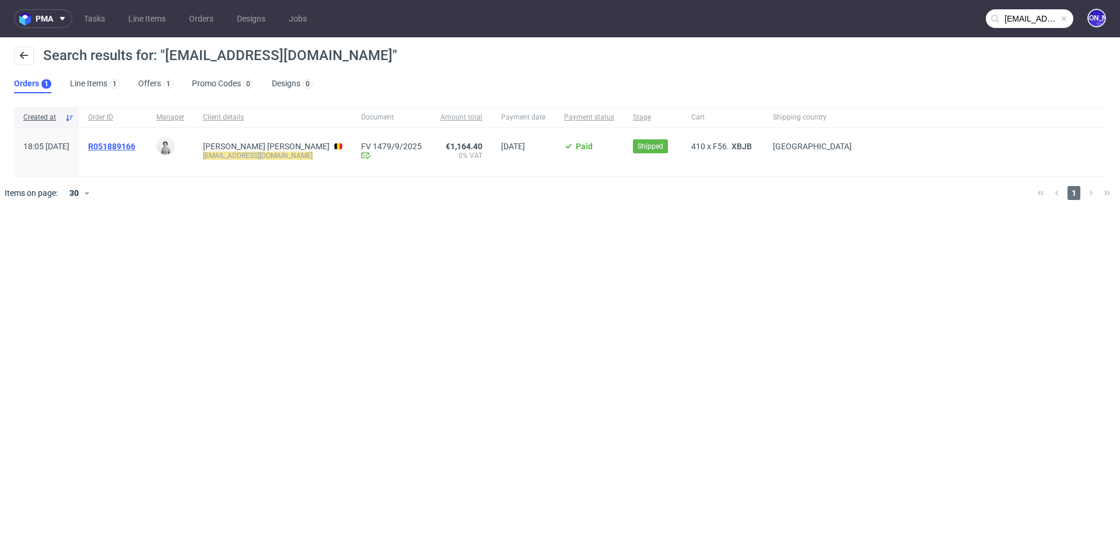
click at [131, 145] on span "R051889166" at bounding box center [111, 146] width 47 height 9
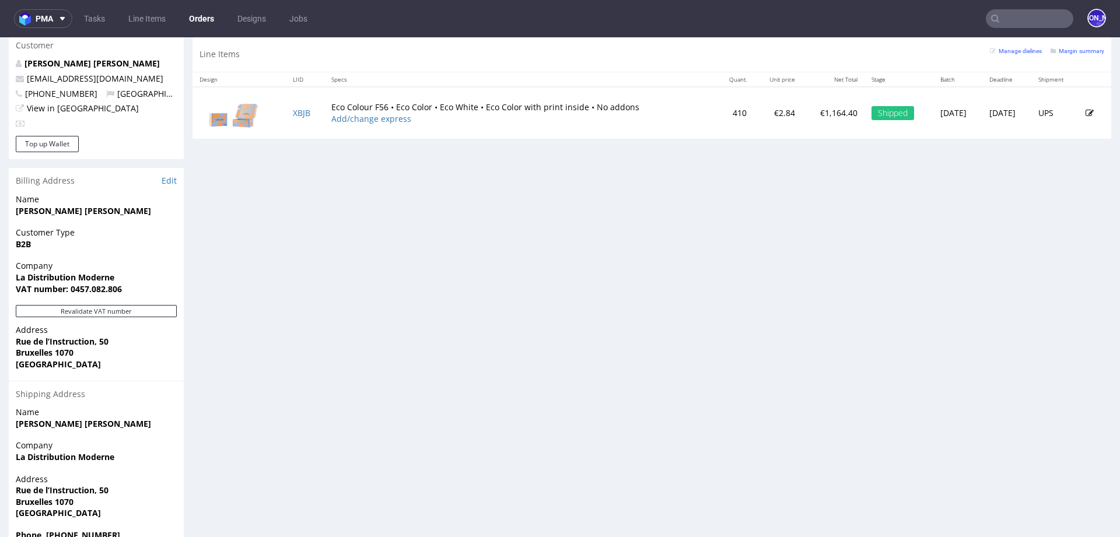
scroll to position [629, 0]
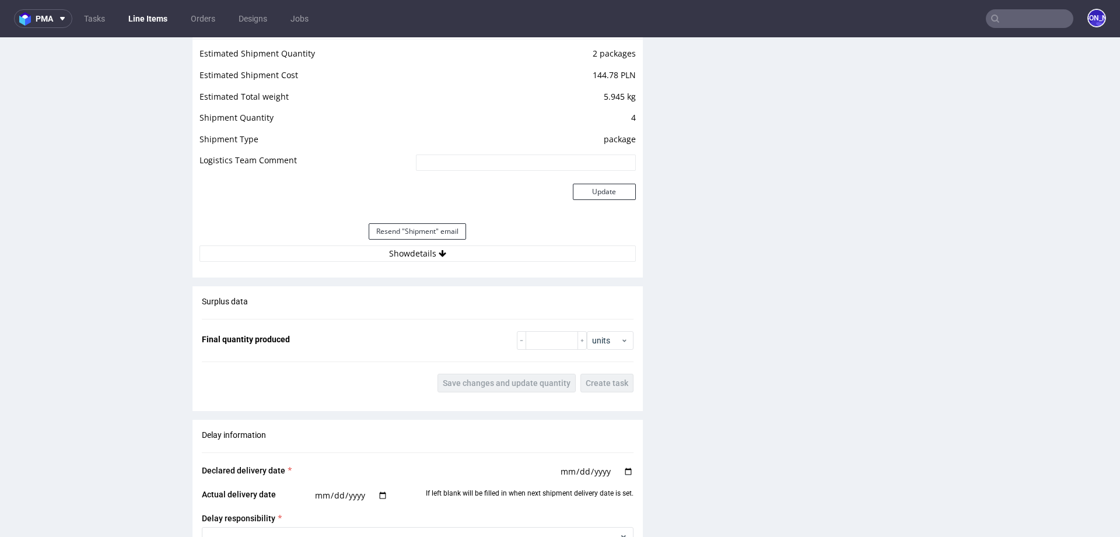
scroll to position [1439, 0]
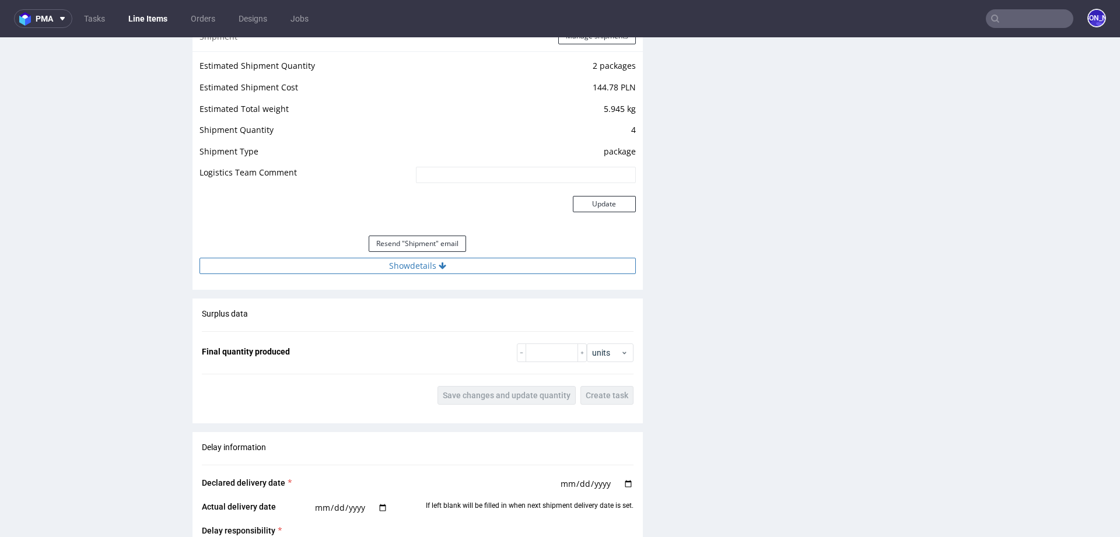
click at [438, 266] on icon at bounding box center [442, 266] width 8 height 8
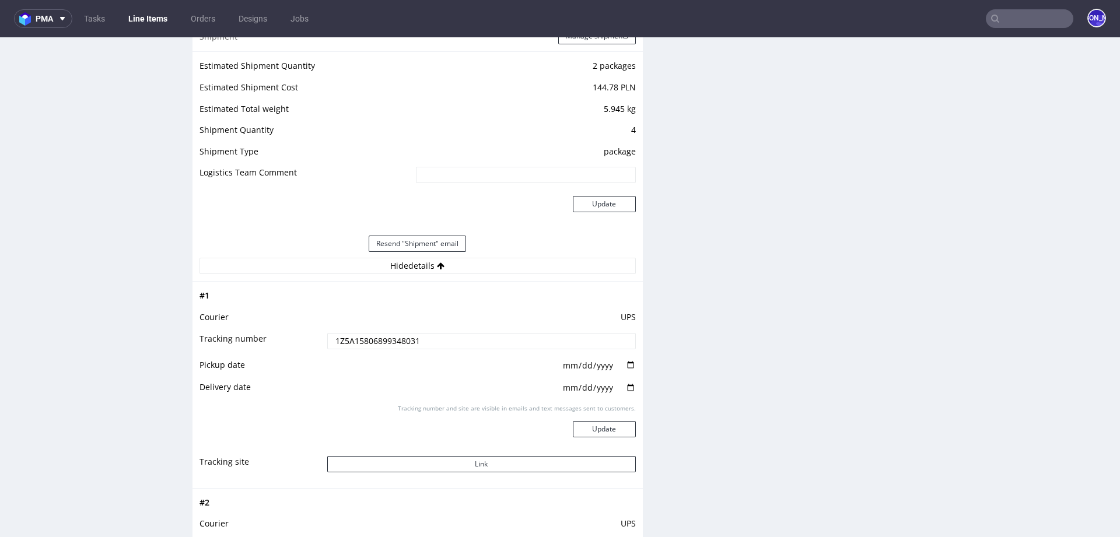
click at [361, 339] on input "1Z5A15806899348031" at bounding box center [481, 341] width 308 height 16
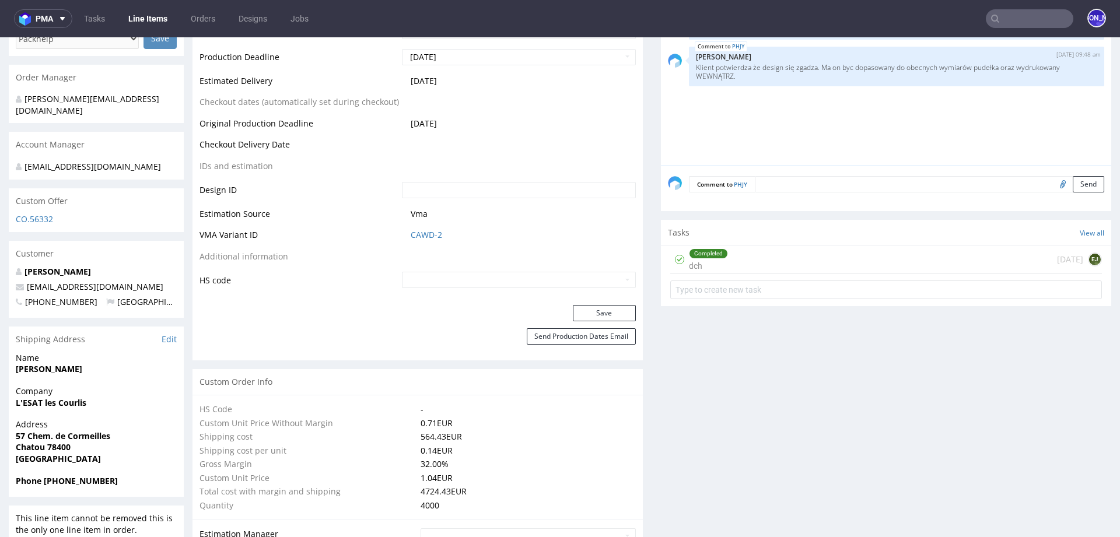
scroll to position [514, 0]
click at [1015, 33] on nav "pma Tasks Line Items Orders Designs Jobs JO" at bounding box center [560, 18] width 1120 height 37
click at [1013, 26] on input "text" at bounding box center [1028, 18] width 87 height 19
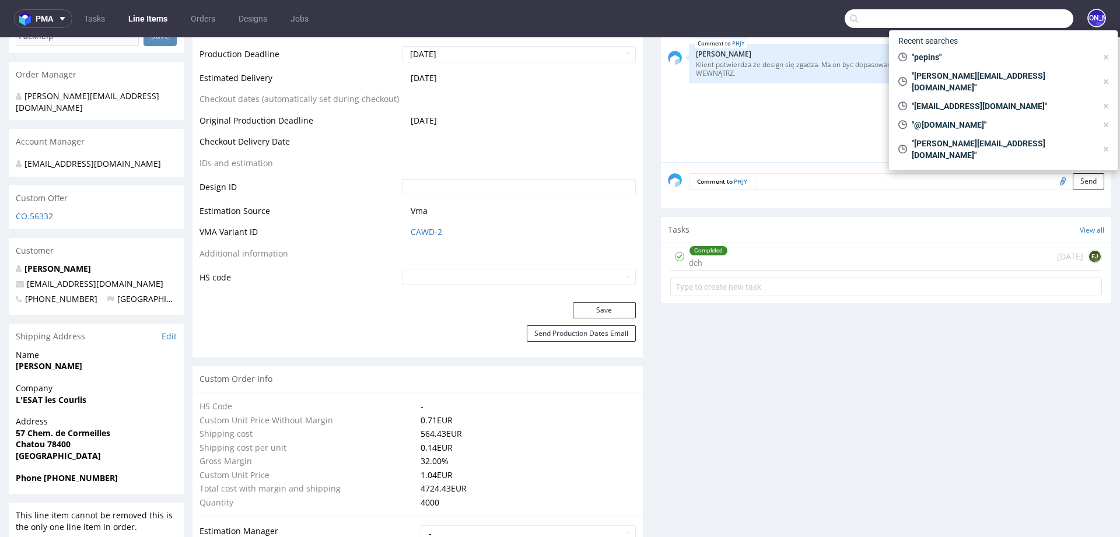
click at [914, 16] on input "text" at bounding box center [958, 18] width 229 height 19
paste input "[EMAIL_ADDRESS][DOMAIN_NAME]"
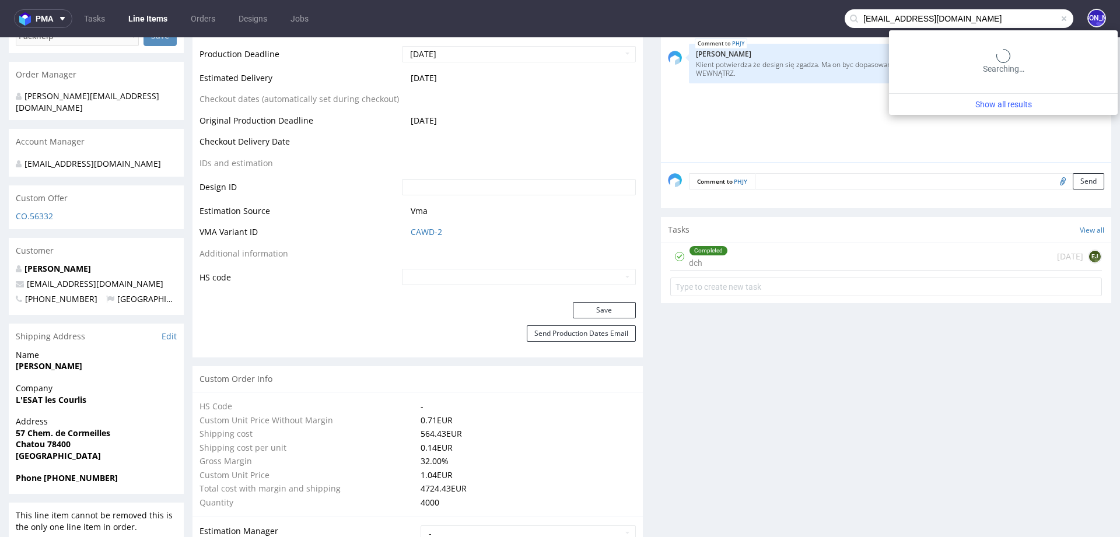
type input "[EMAIL_ADDRESS][DOMAIN_NAME]"
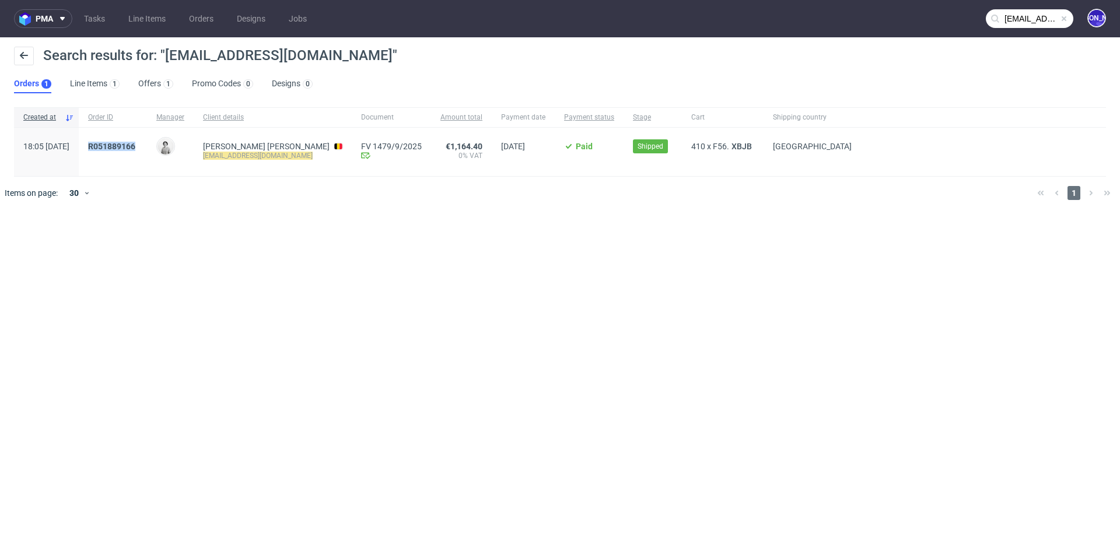
drag, startPoint x: 177, startPoint y: 149, endPoint x: 115, endPoint y: 147, distance: 61.8
click at [115, 147] on div "R051889166" at bounding box center [113, 152] width 68 height 48
copy span "R051889166"
